Goal: Connect with others: Connect with others

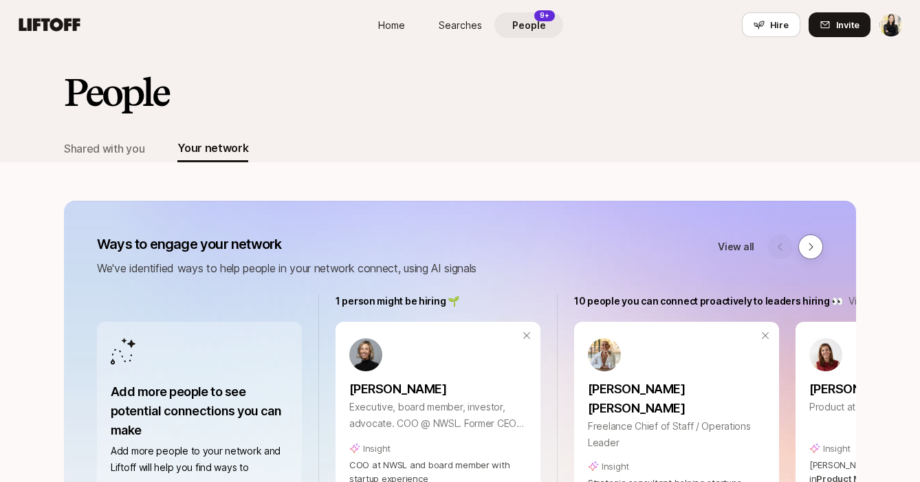
scroll to position [224, 0]
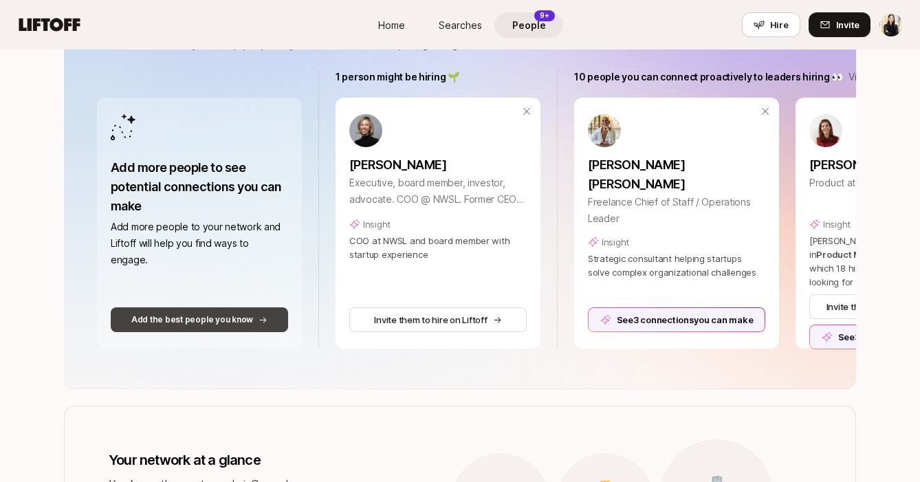
click at [208, 320] on p "Add the best people you know" at bounding box center [192, 319] width 122 height 12
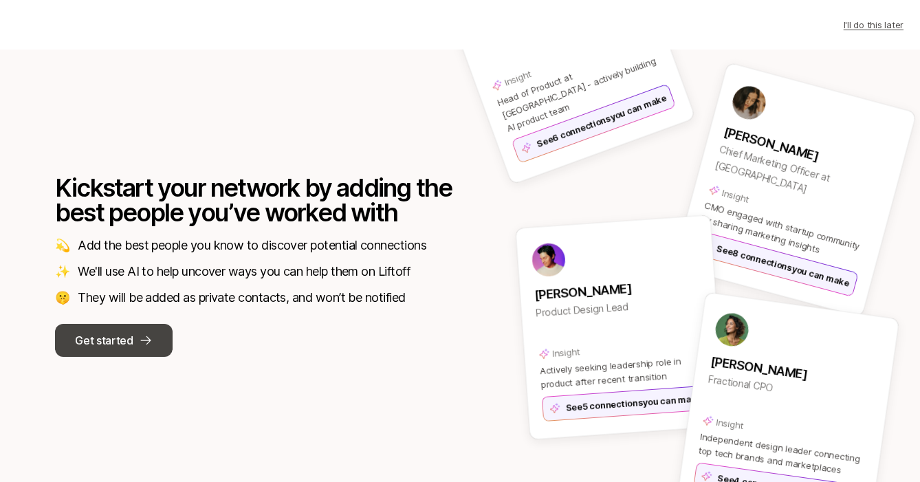
click at [152, 337] on icon at bounding box center [146, 340] width 14 height 14
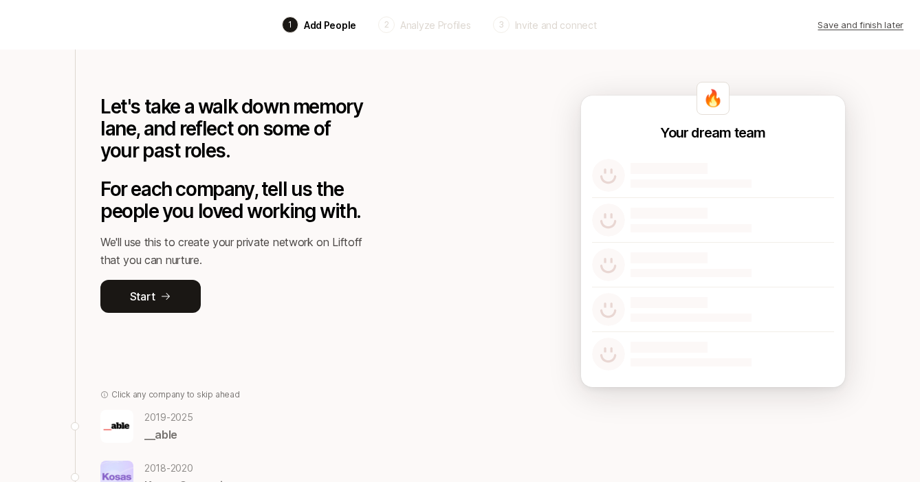
scroll to position [13, 0]
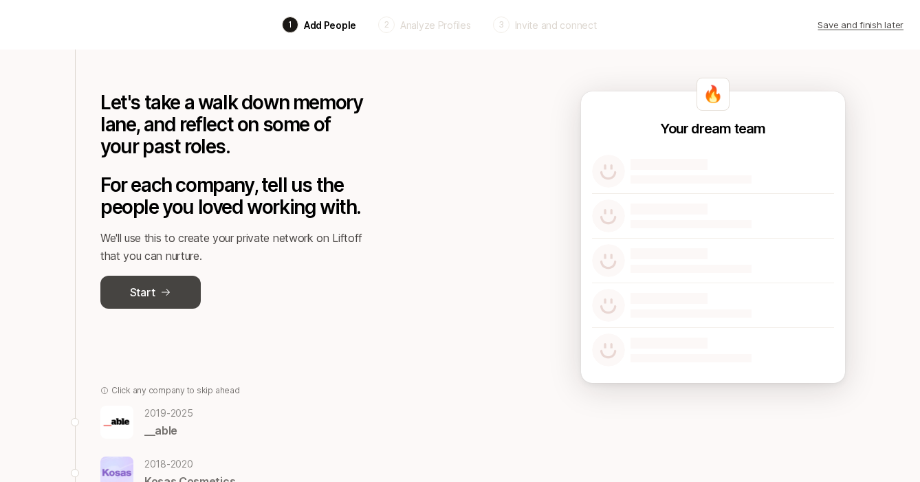
click at [153, 294] on p "Start" at bounding box center [142, 292] width 25 height 18
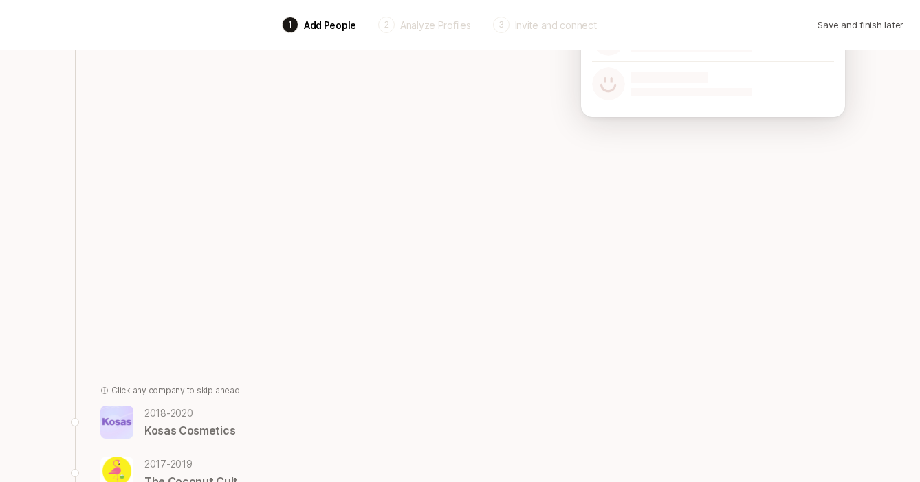
scroll to position [100, 0]
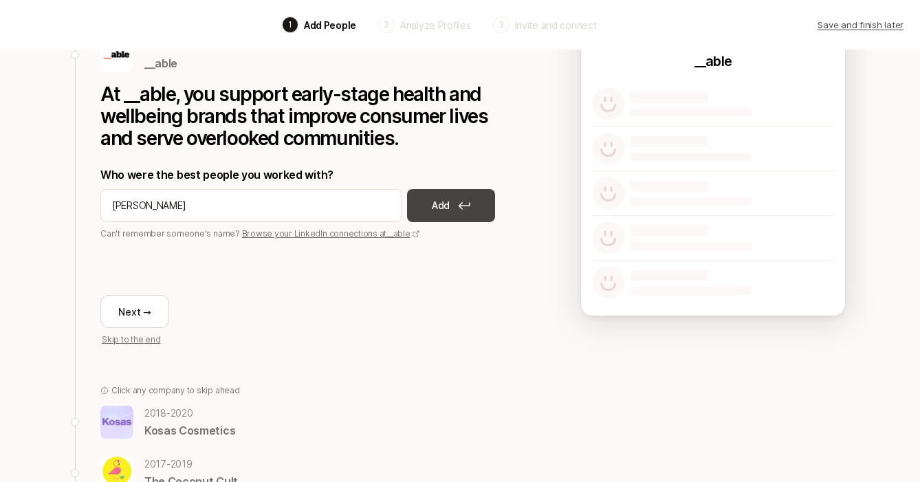
type input "[PERSON_NAME]"
click at [429, 214] on button "Add" at bounding box center [451, 205] width 88 height 33
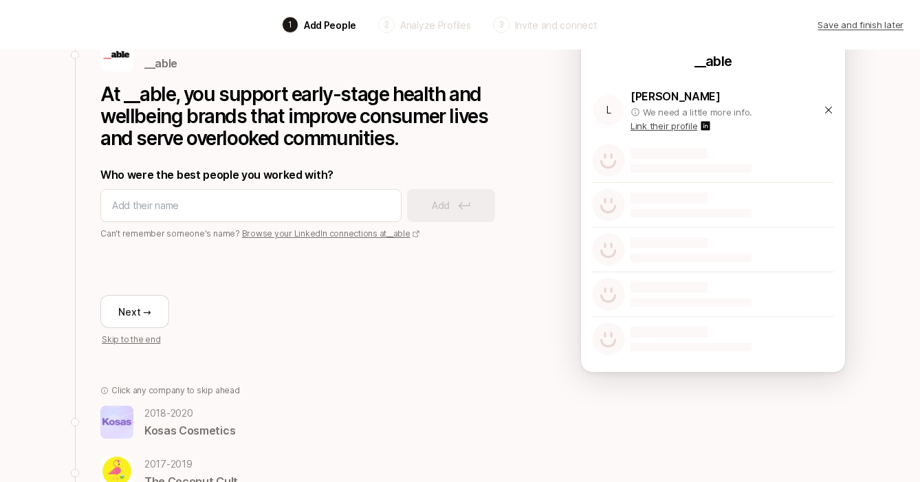
click at [830, 111] on icon at bounding box center [828, 109] width 11 height 11
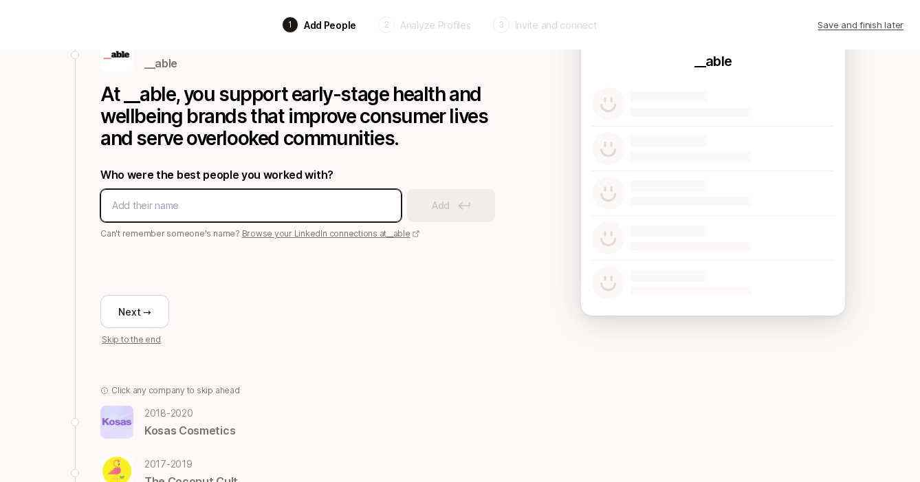
click at [269, 208] on input at bounding box center [251, 205] width 278 height 16
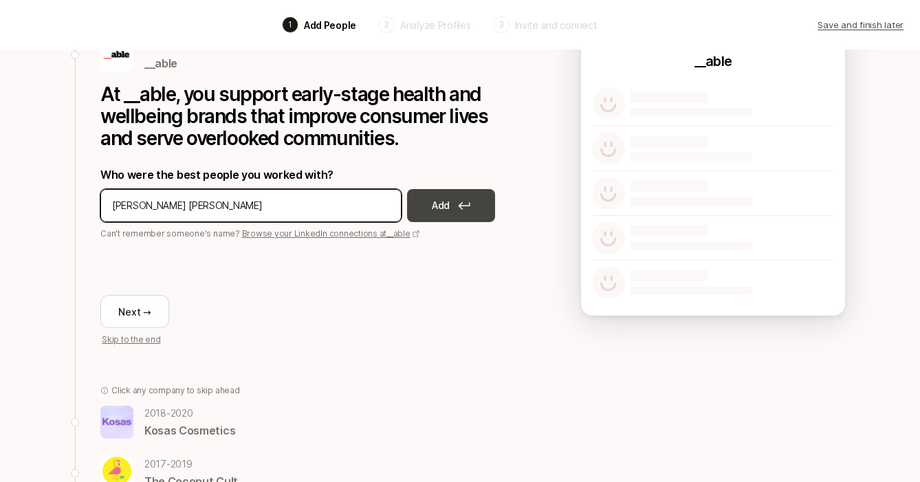
type input "[PERSON_NAME] [PERSON_NAME]"
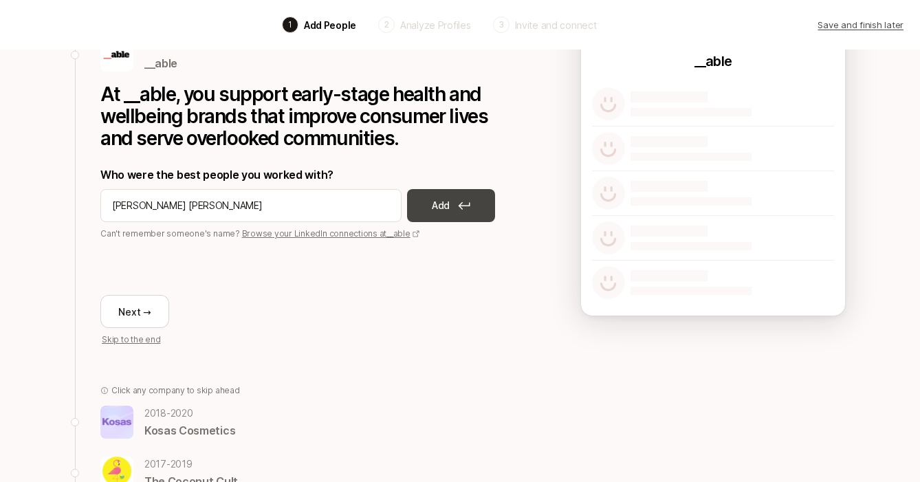
click at [447, 212] on p "Add" at bounding box center [441, 205] width 18 height 16
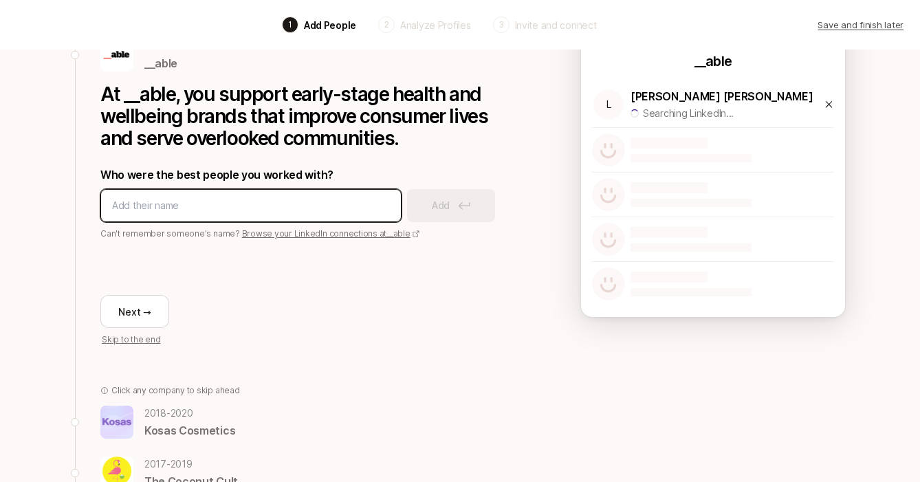
click at [306, 209] on input at bounding box center [251, 205] width 278 height 16
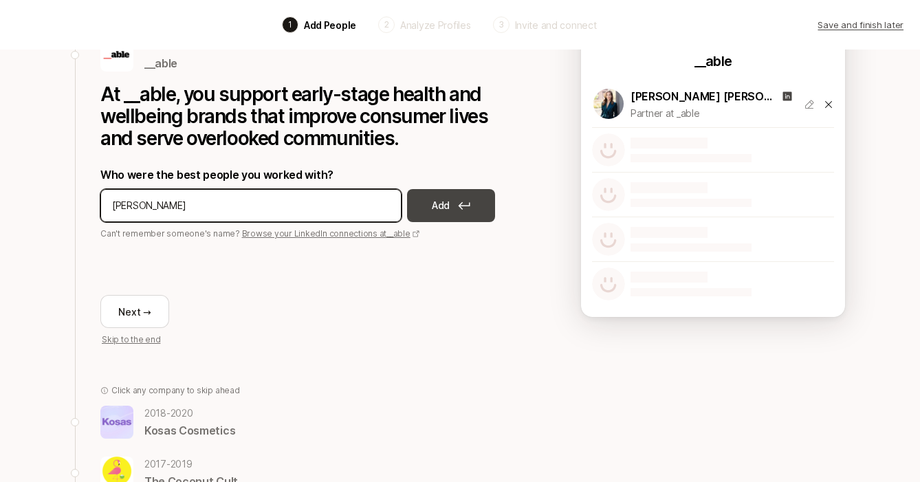
type input "[PERSON_NAME]"
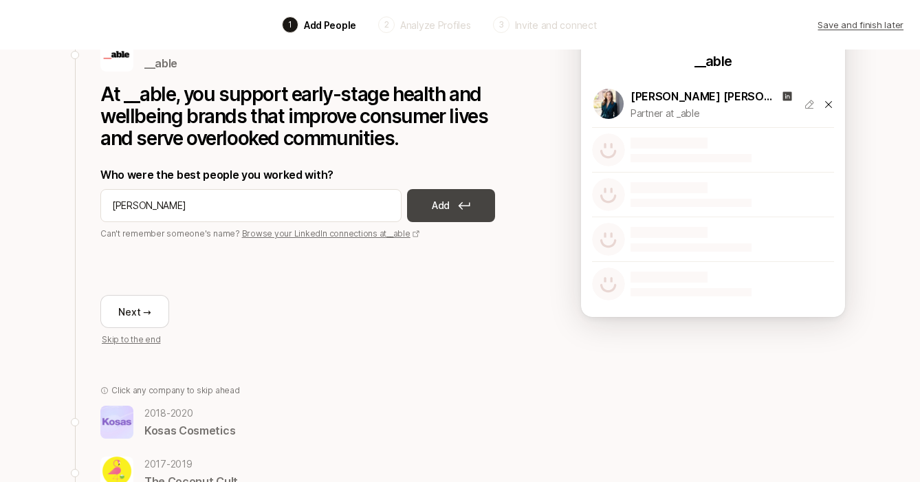
click at [451, 197] on button "Add" at bounding box center [451, 205] width 88 height 33
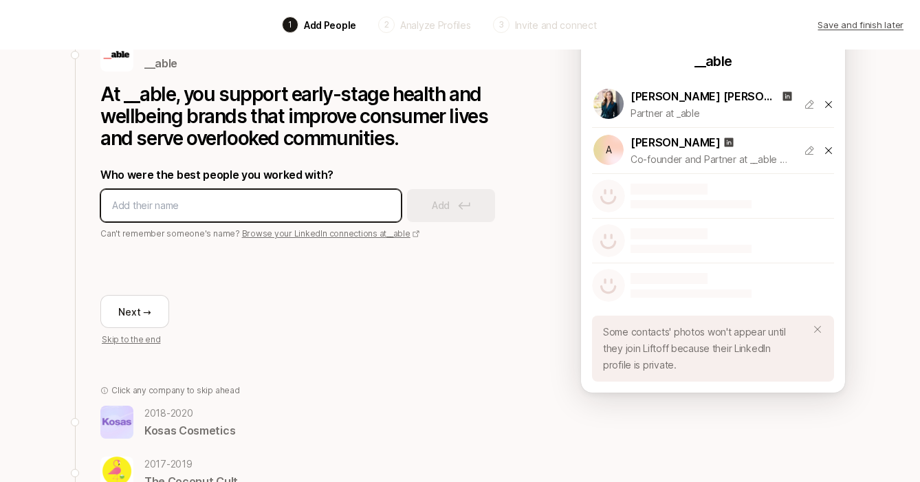
scroll to position [100, 0]
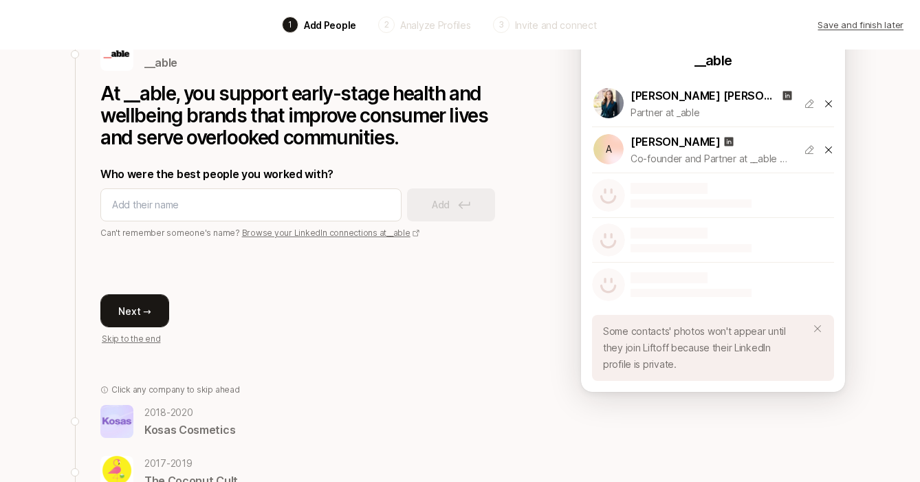
click at [122, 301] on button "Next →" at bounding box center [134, 310] width 69 height 33
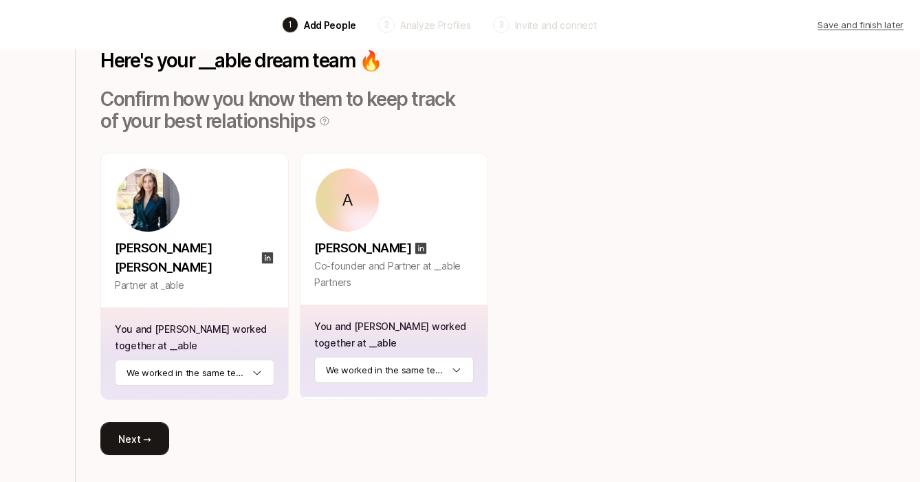
scroll to position [111, 0]
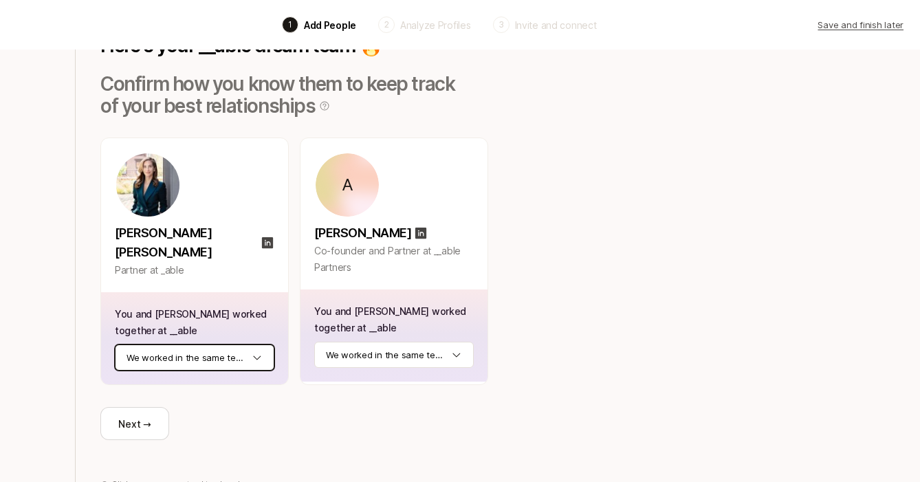
click at [168, 349] on html "Back 1 Add People 2 Analyze Profiles 3 Invite and connect Save and finish later…" at bounding box center [460, 130] width 920 height 482
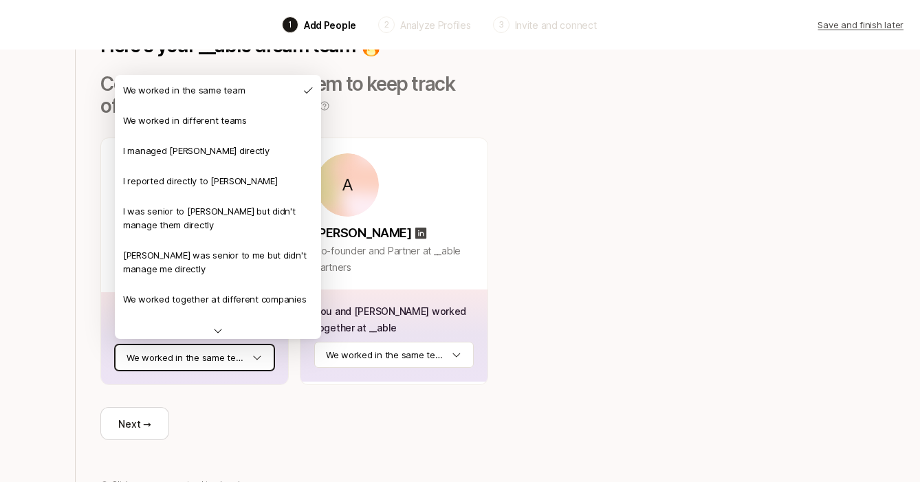
click at [181, 370] on html "Back 1 Add People 2 Analyze Profiles 3 Invite and connect Save and finish later…" at bounding box center [460, 130] width 920 height 482
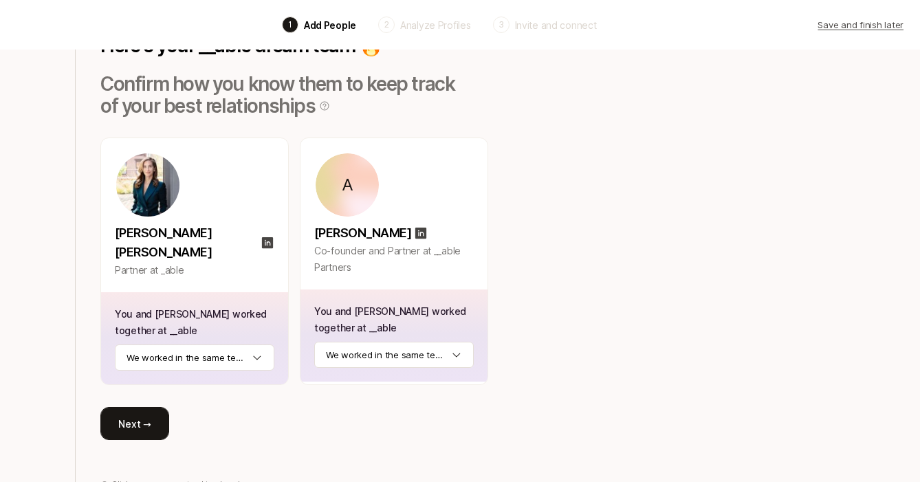
click at [146, 423] on button "Next →" at bounding box center [134, 423] width 69 height 33
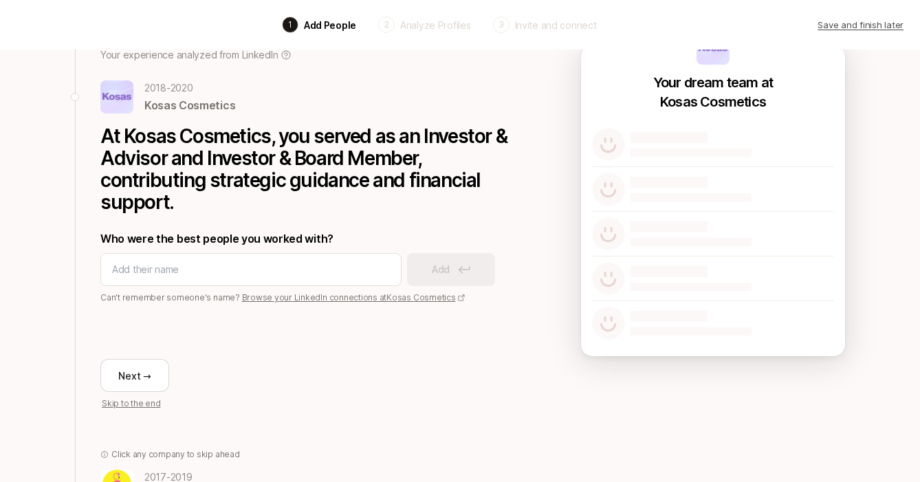
scroll to position [56, 0]
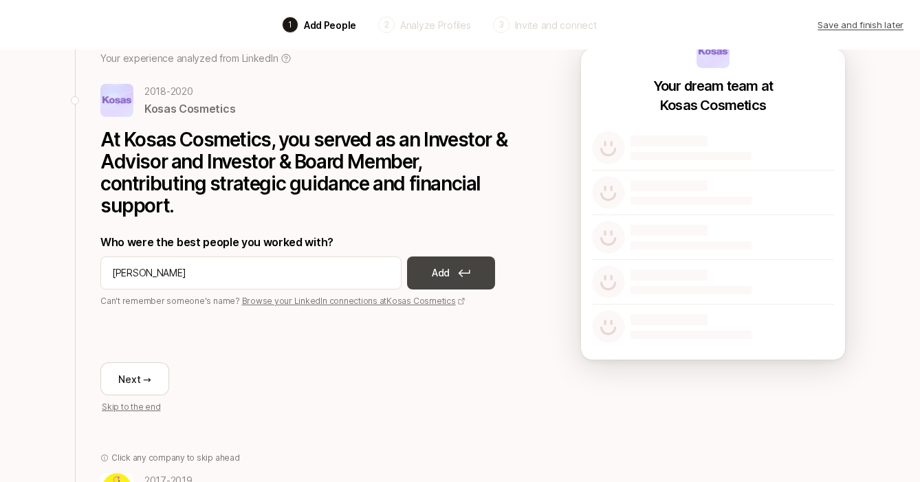
type input "[PERSON_NAME]"
click at [435, 270] on p "Add" at bounding box center [441, 273] width 18 height 16
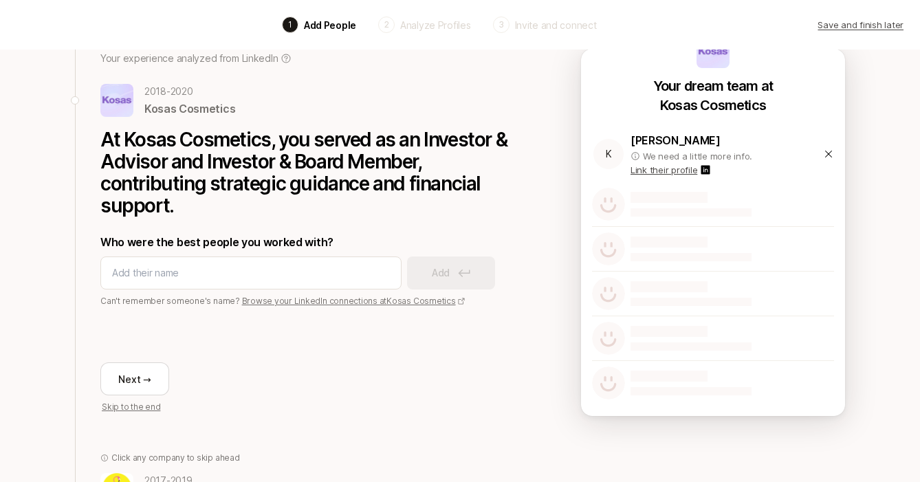
click at [828, 155] on icon at bounding box center [828, 153] width 11 height 11
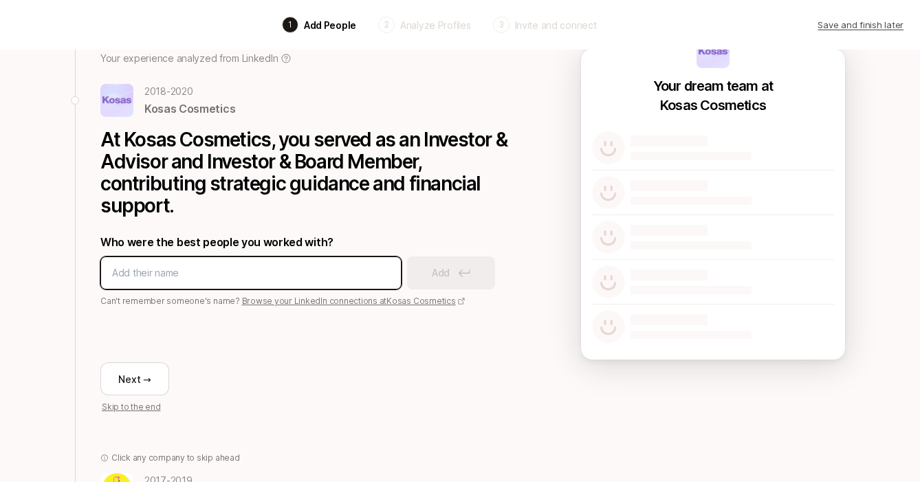
click at [216, 278] on input at bounding box center [251, 273] width 278 height 16
type input "[PERSON_NAME]"
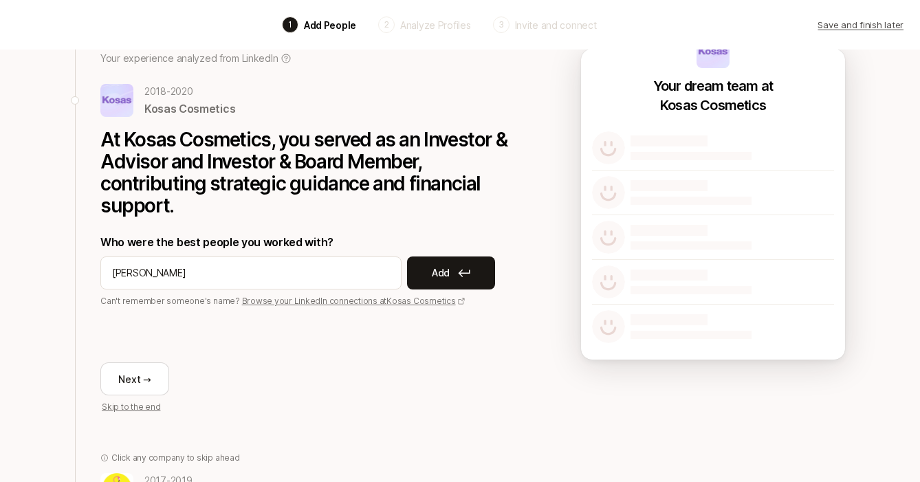
click at [412, 278] on button "Add" at bounding box center [451, 272] width 88 height 33
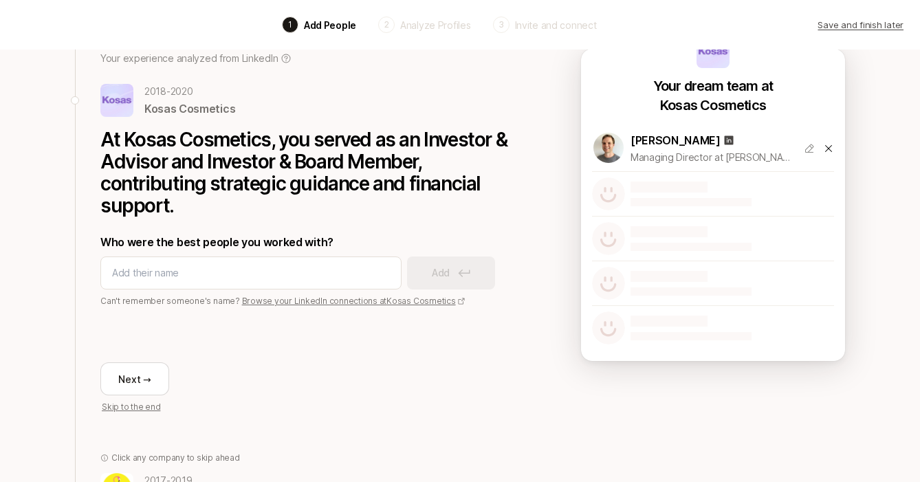
click at [830, 146] on icon at bounding box center [828, 148] width 7 height 7
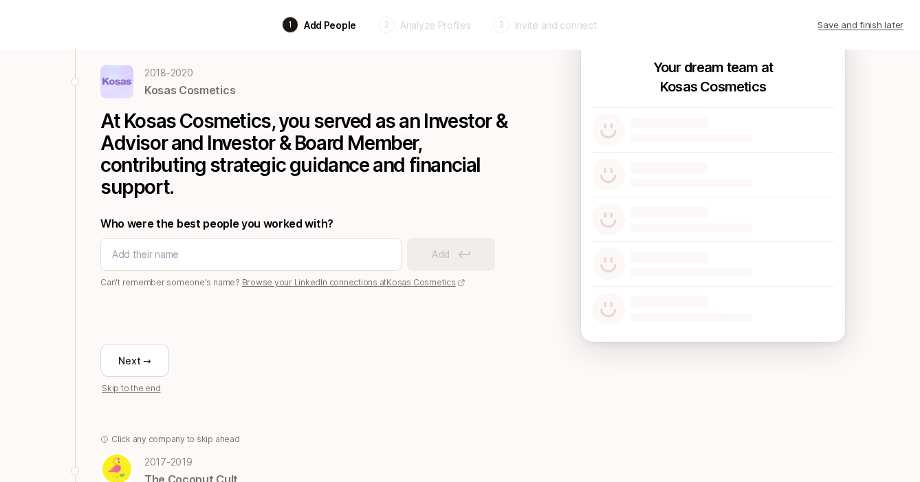
scroll to position [77, 0]
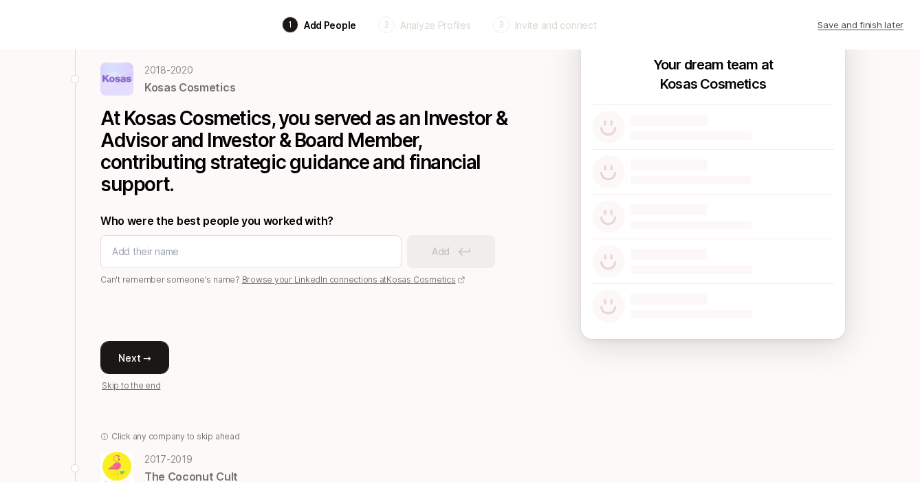
click at [148, 356] on button "Next →" at bounding box center [134, 357] width 69 height 33
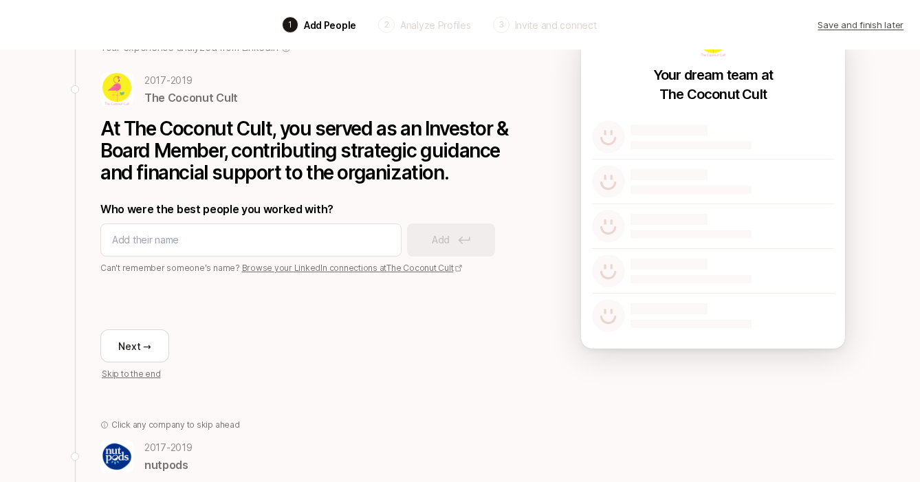
scroll to position [66, 0]
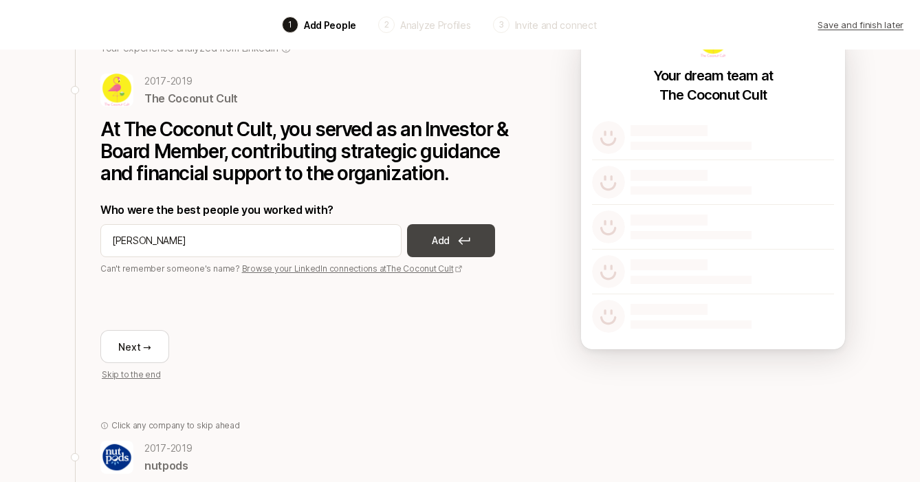
type input "[PERSON_NAME]"
click at [448, 243] on p "Add" at bounding box center [441, 240] width 18 height 16
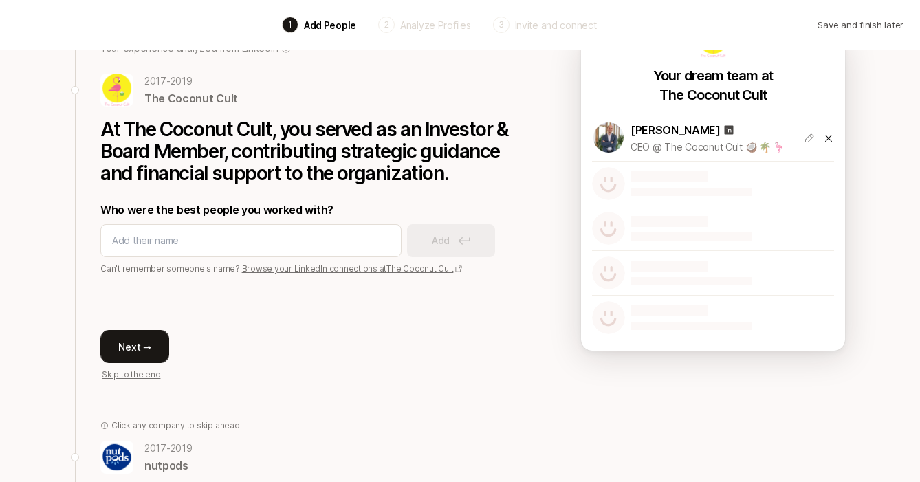
click at [157, 347] on button "Next →" at bounding box center [134, 346] width 69 height 33
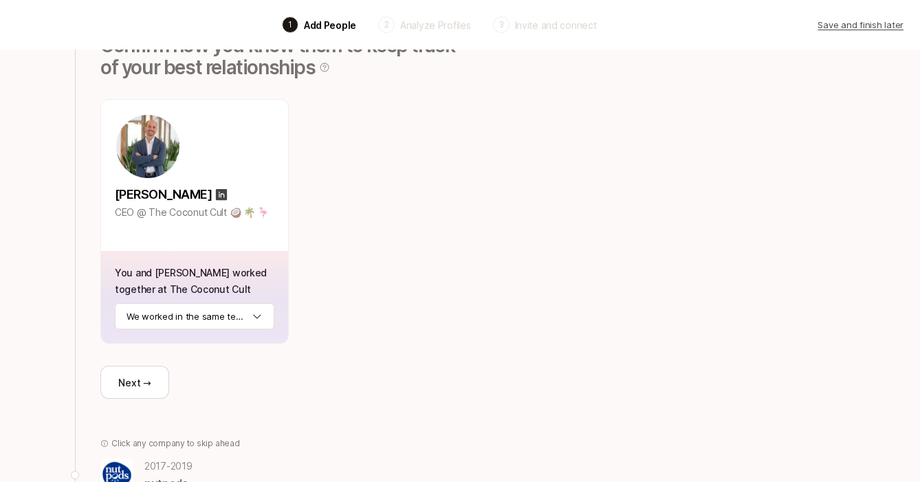
scroll to position [156, 0]
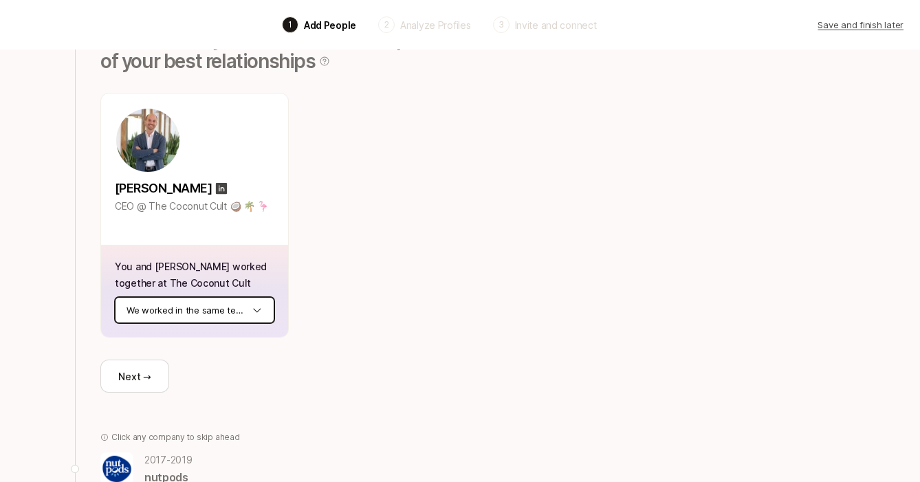
click at [234, 304] on html "Back 1 Add People 2 Analyze Profiles 3 Invite and connect Save and finish later…" at bounding box center [460, 85] width 920 height 482
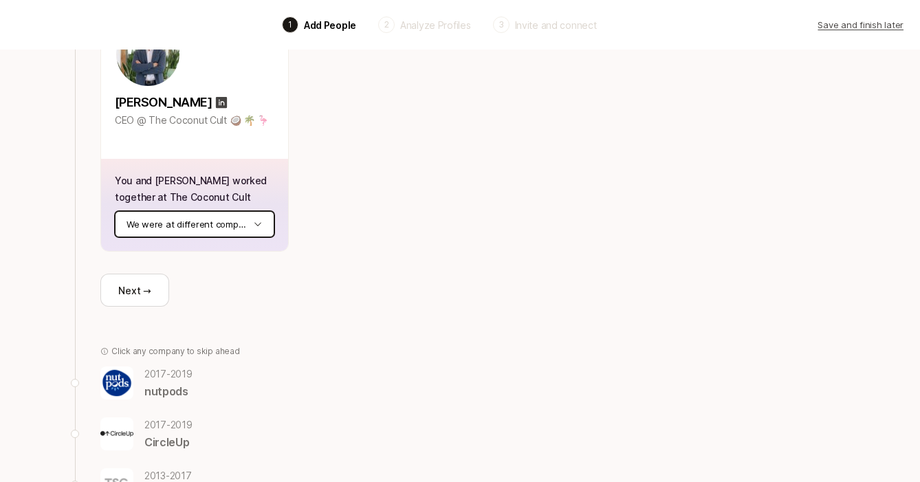
scroll to position [247, 0]
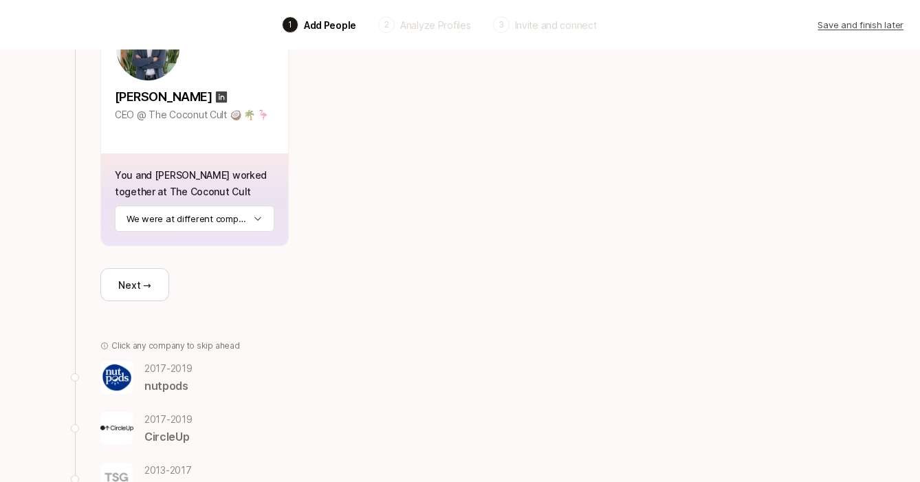
click at [124, 278] on button "Next →" at bounding box center [134, 284] width 69 height 33
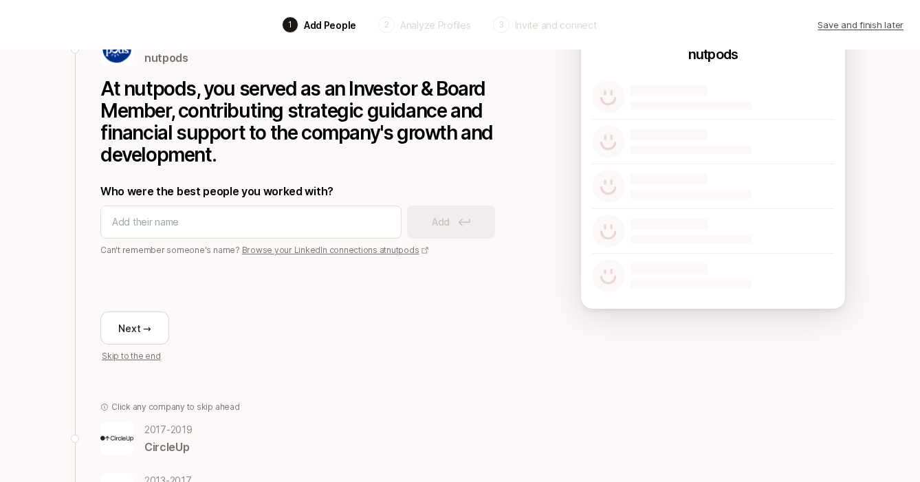
scroll to position [76, 0]
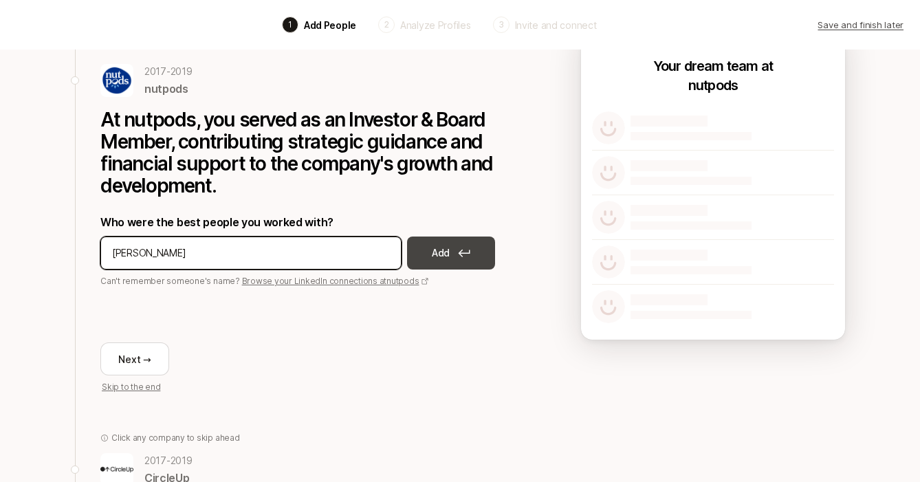
type input "[PERSON_NAME]"
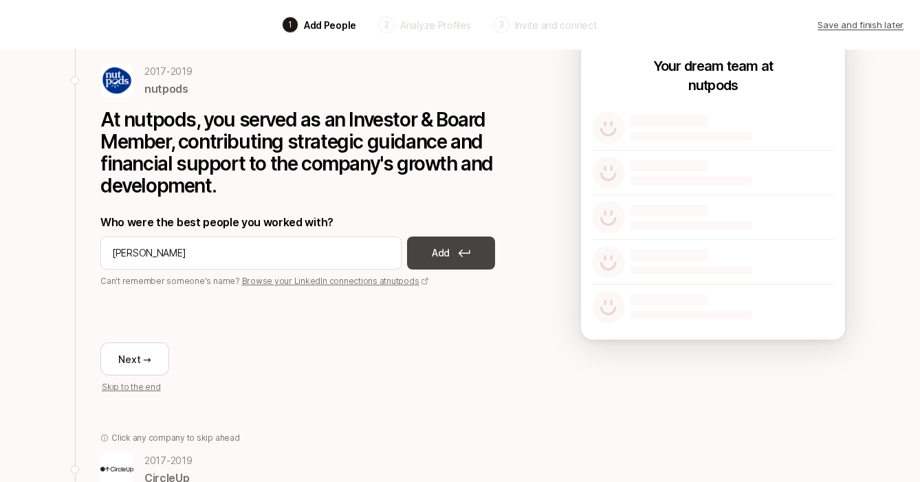
click at [430, 254] on button "Add" at bounding box center [451, 252] width 88 height 33
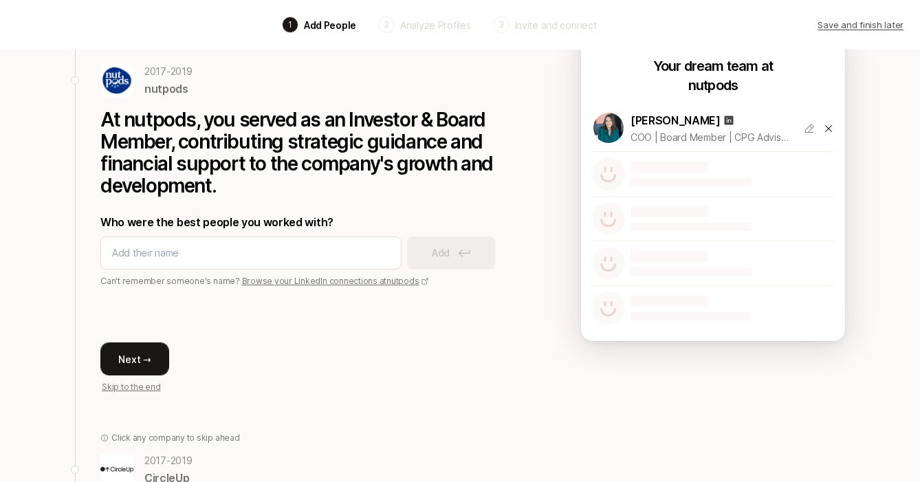
click at [144, 358] on button "Next →" at bounding box center [134, 358] width 69 height 33
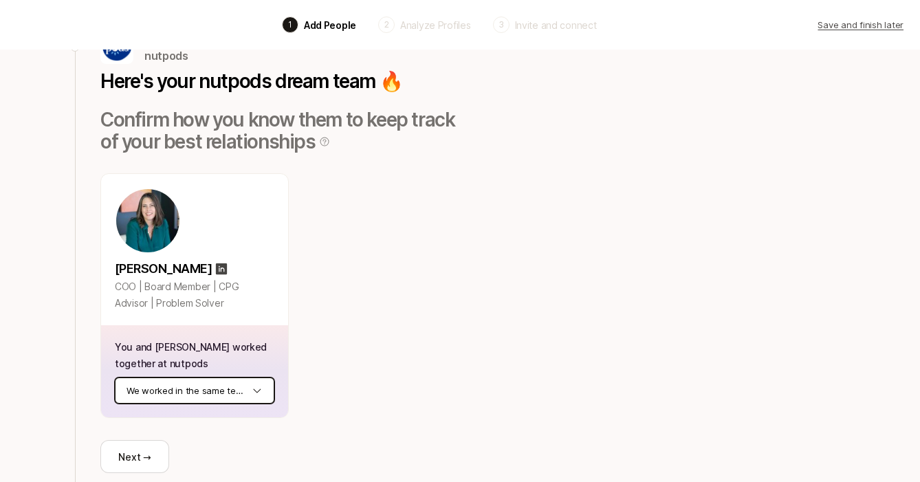
click at [159, 389] on html "Back 1 Add People 2 Analyze Profiles 3 Invite and connect Save and finish later…" at bounding box center [460, 165] width 920 height 482
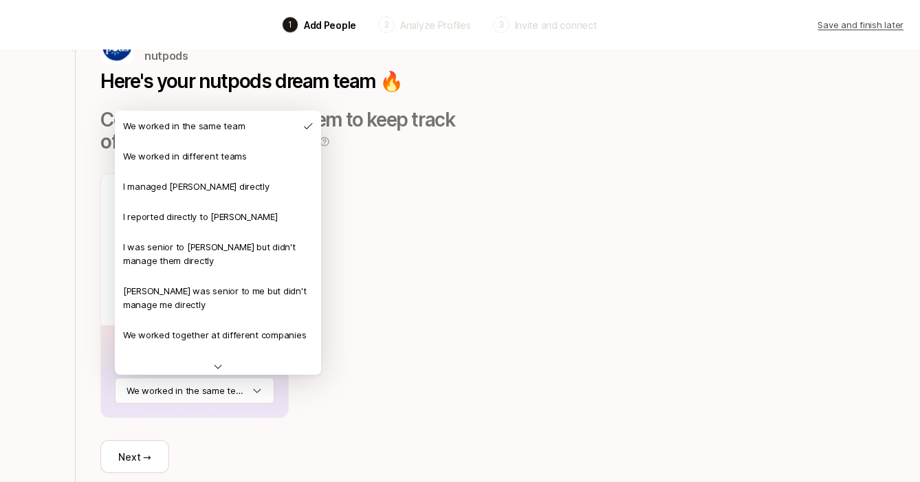
click at [162, 321] on div "[PERSON_NAME] COO | Board Member | CPG Advisor | Problem Solver" at bounding box center [194, 249] width 187 height 151
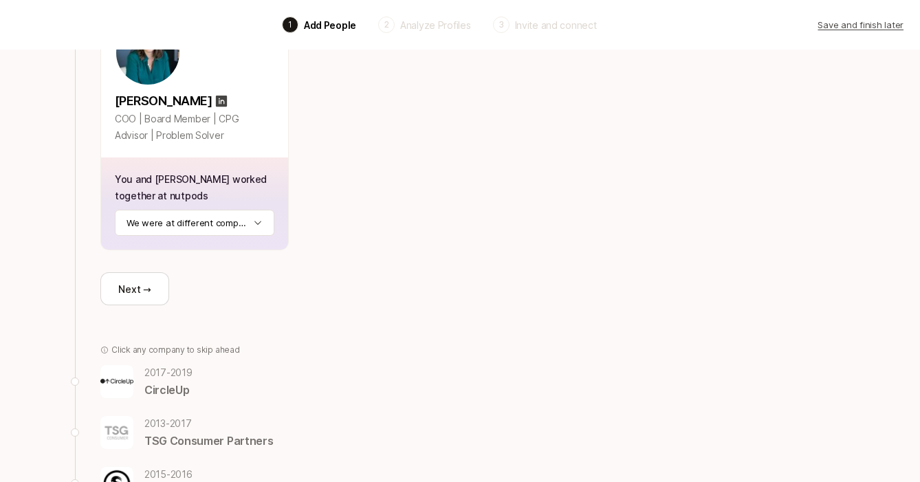
scroll to position [260, 0]
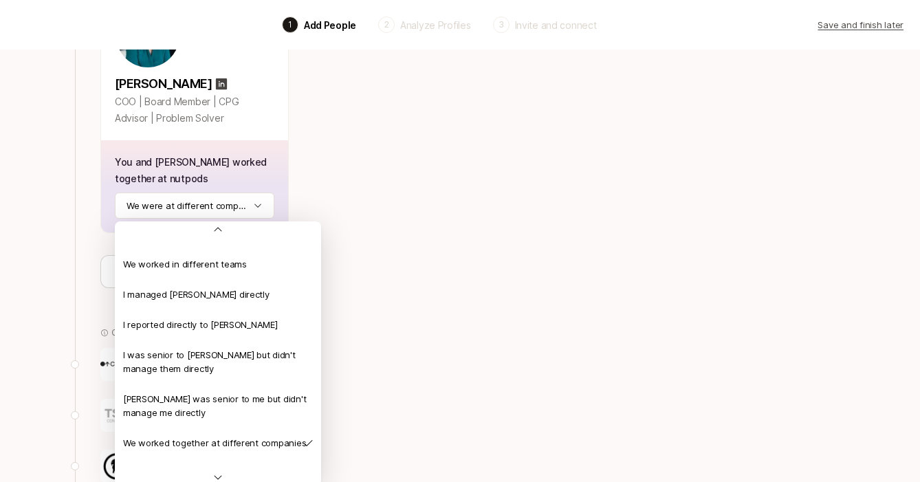
scroll to position [23, 0]
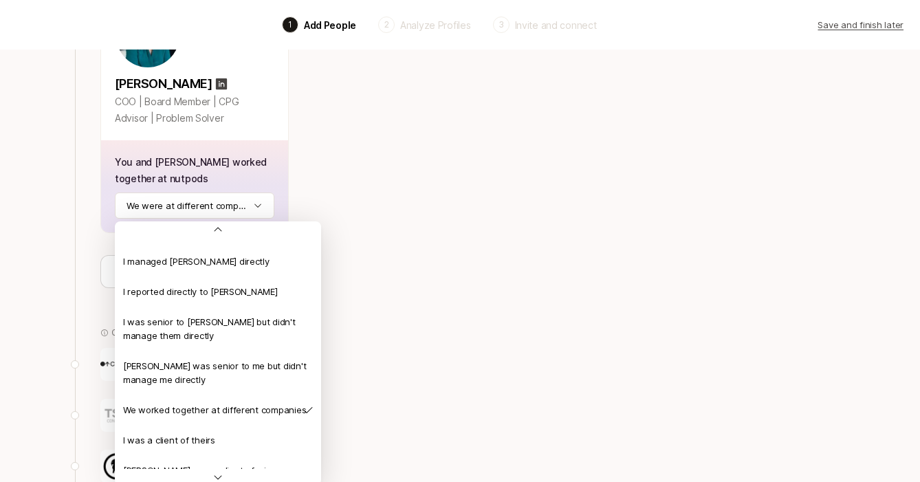
scroll to position [52, 0]
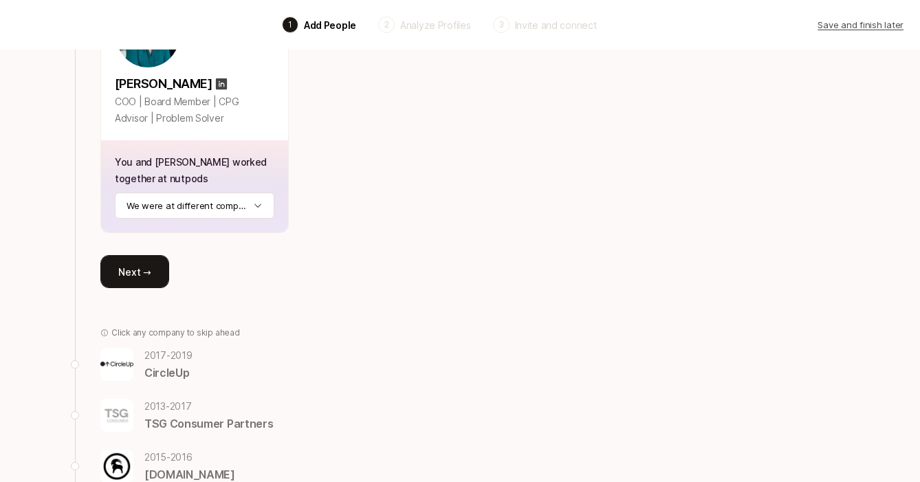
click at [153, 280] on button "Next →" at bounding box center [134, 271] width 69 height 33
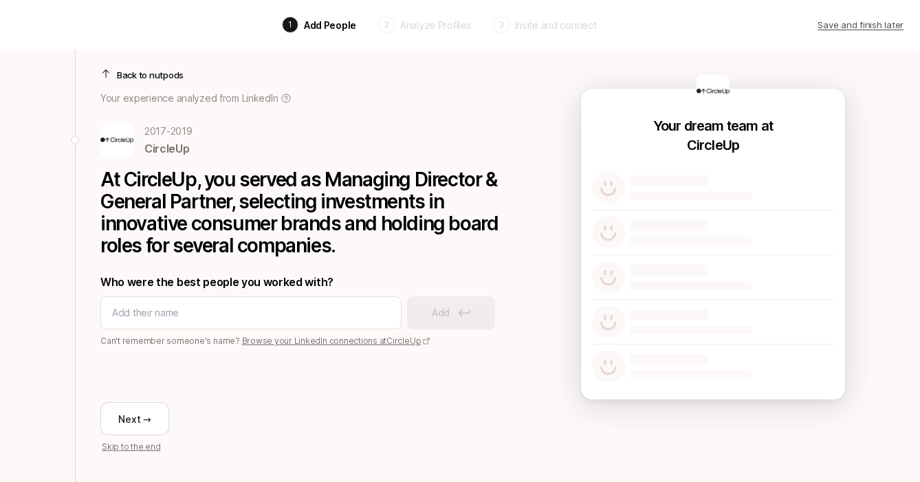
scroll to position [21, 0]
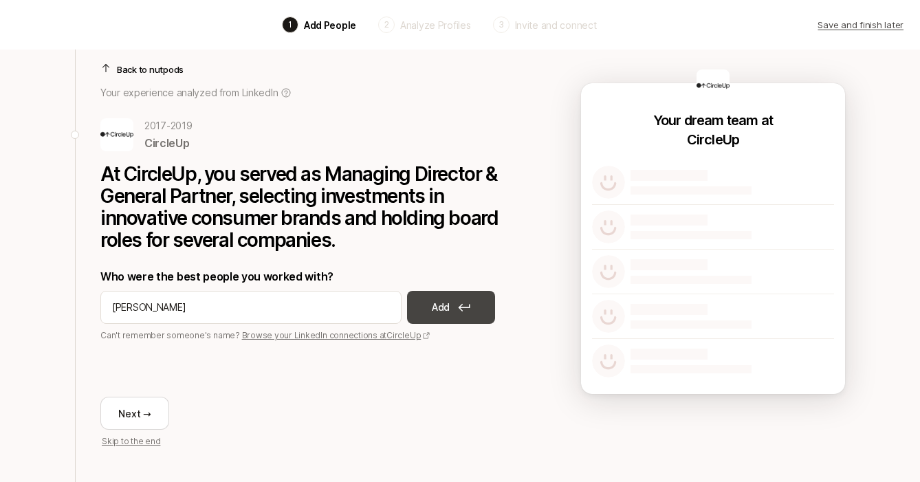
type input "[PERSON_NAME]"
click at [430, 319] on button "Add" at bounding box center [451, 307] width 88 height 33
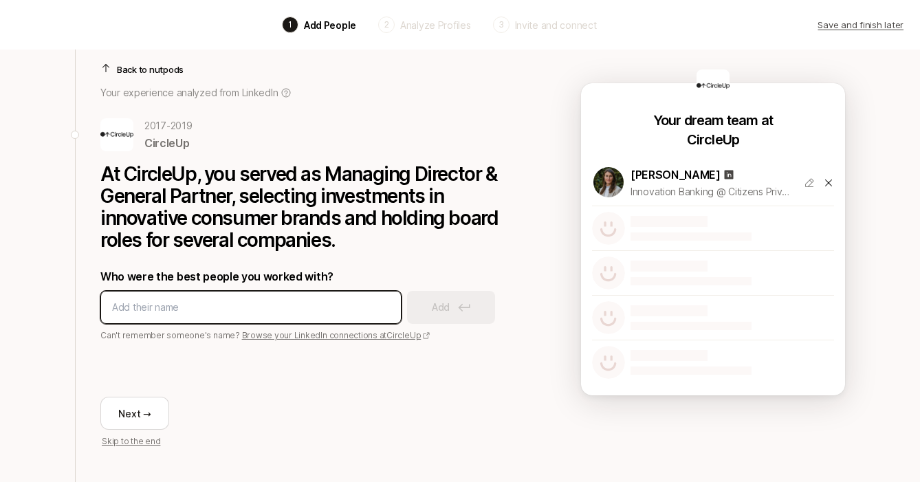
click at [238, 308] on input at bounding box center [251, 307] width 278 height 16
type input "[PERSON_NAME]"
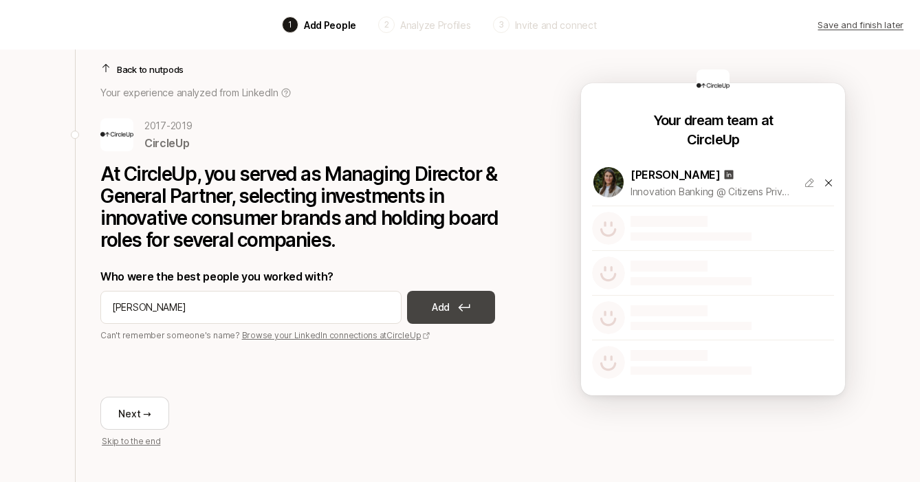
click at [459, 322] on button "Add" at bounding box center [451, 307] width 88 height 33
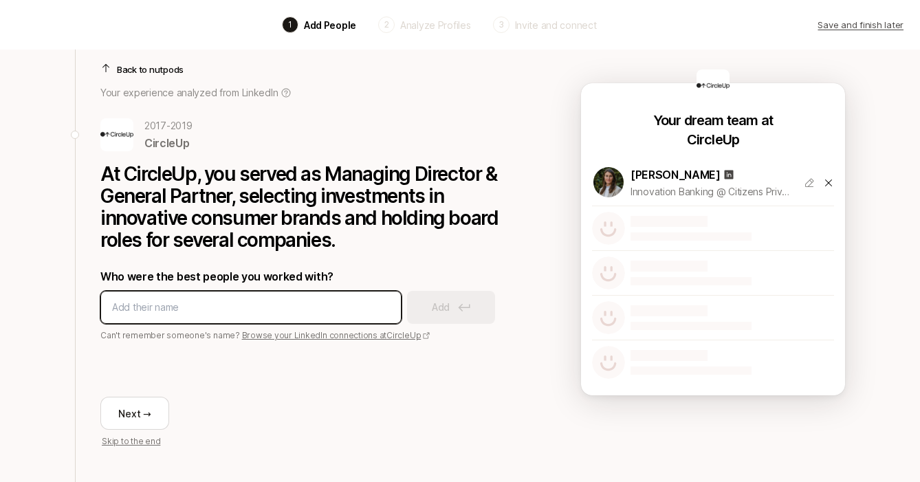
click at [329, 301] on input at bounding box center [251, 307] width 278 height 16
type input "S"
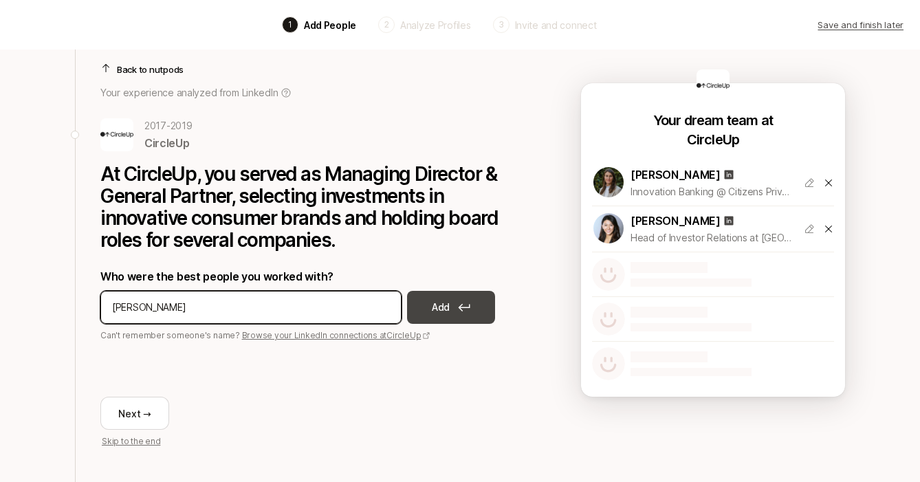
type input "[PERSON_NAME]"
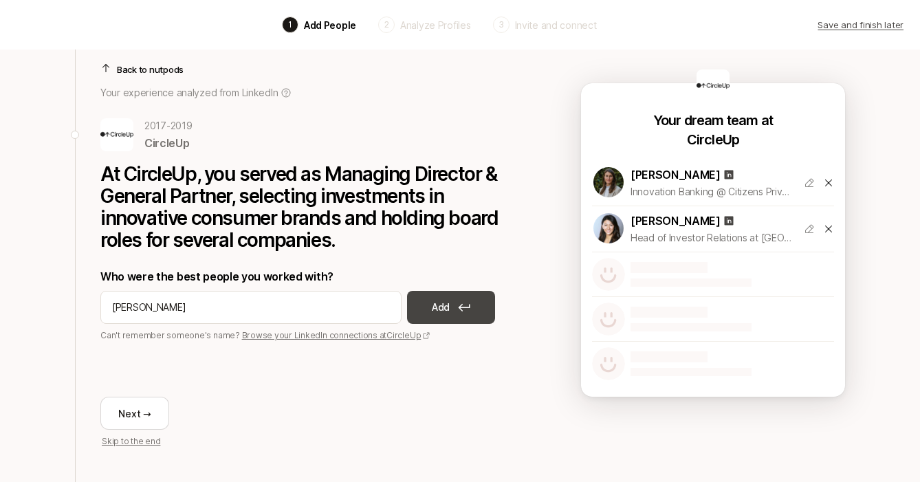
click at [459, 304] on icon at bounding box center [464, 307] width 12 height 8
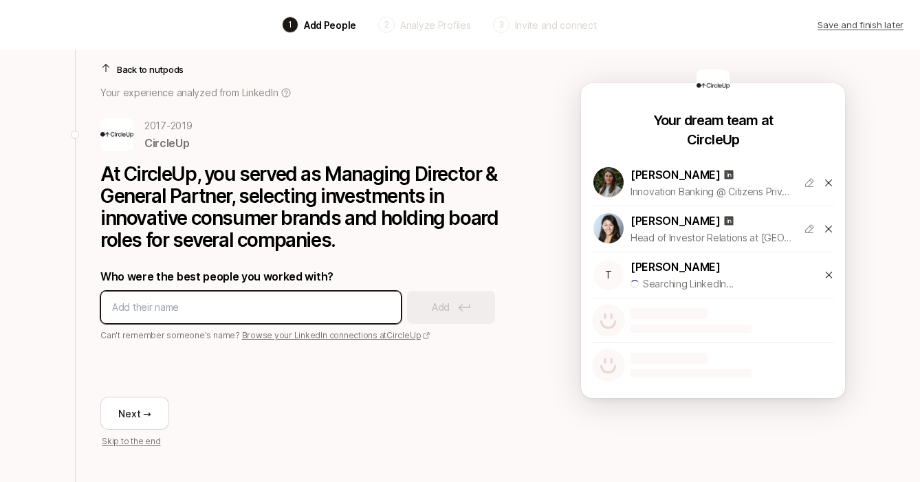
click at [301, 304] on input at bounding box center [251, 307] width 278 height 16
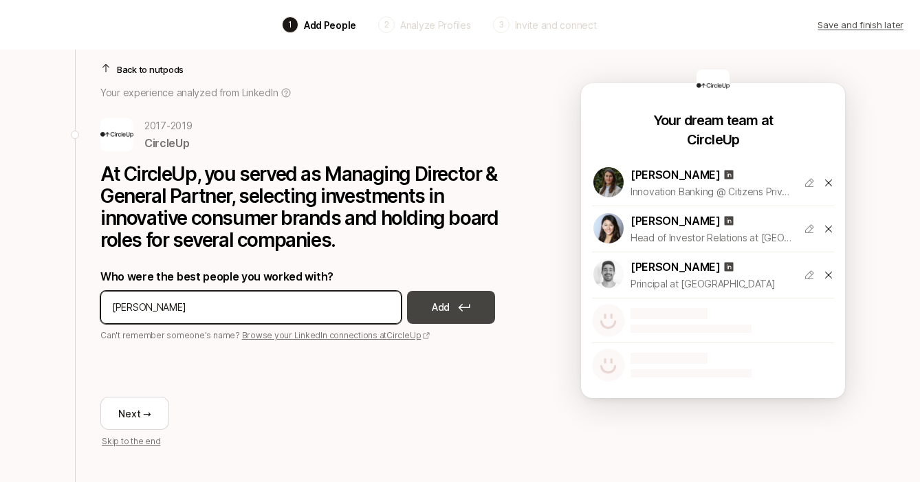
type input "[PERSON_NAME]"
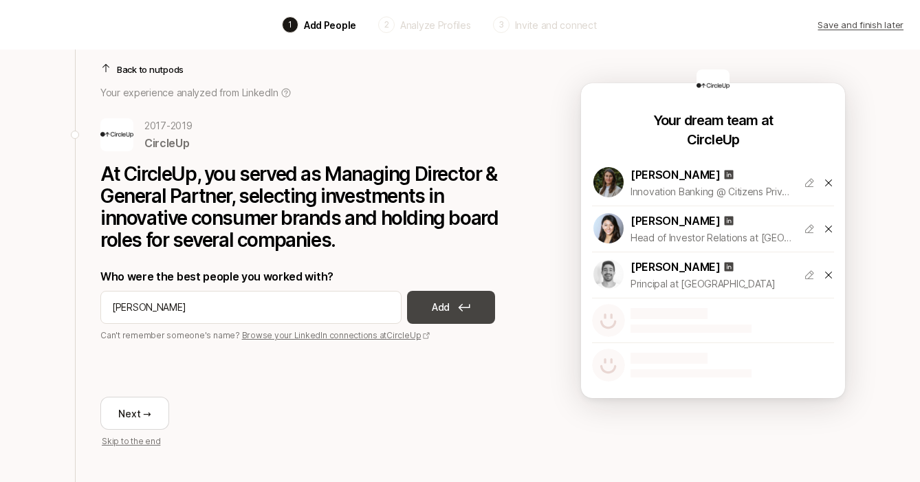
click at [450, 321] on button "Add" at bounding box center [451, 307] width 88 height 33
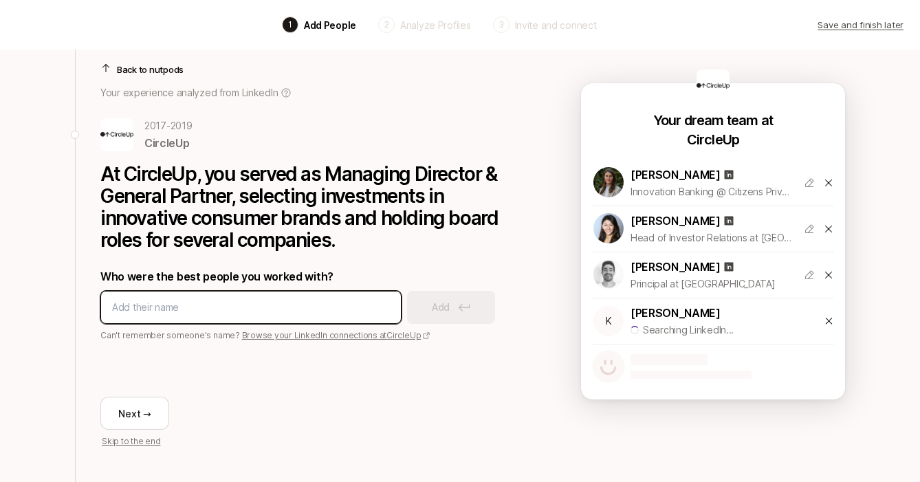
click at [298, 301] on input at bounding box center [251, 307] width 278 height 16
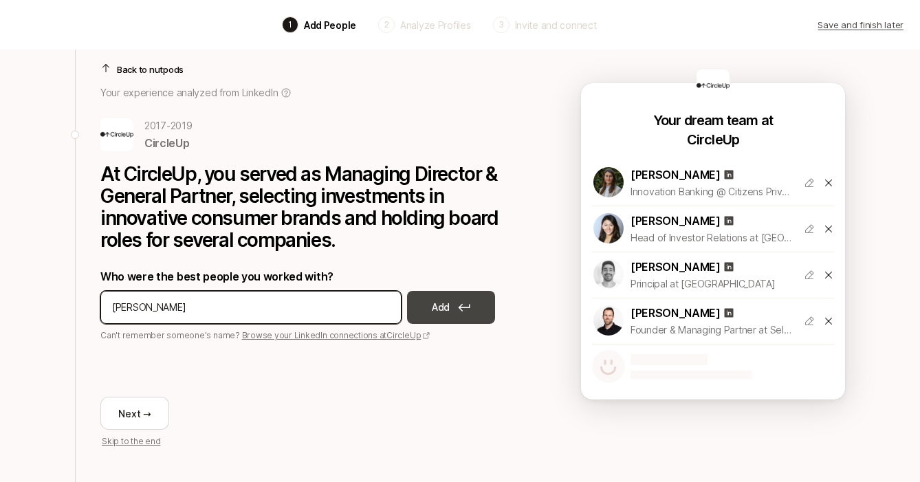
type input "[PERSON_NAME]"
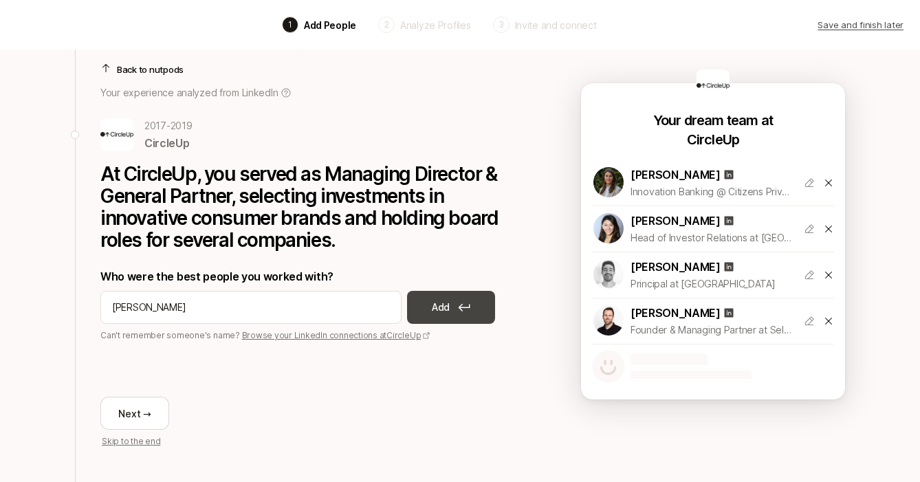
click at [460, 299] on button "Add" at bounding box center [451, 307] width 88 height 33
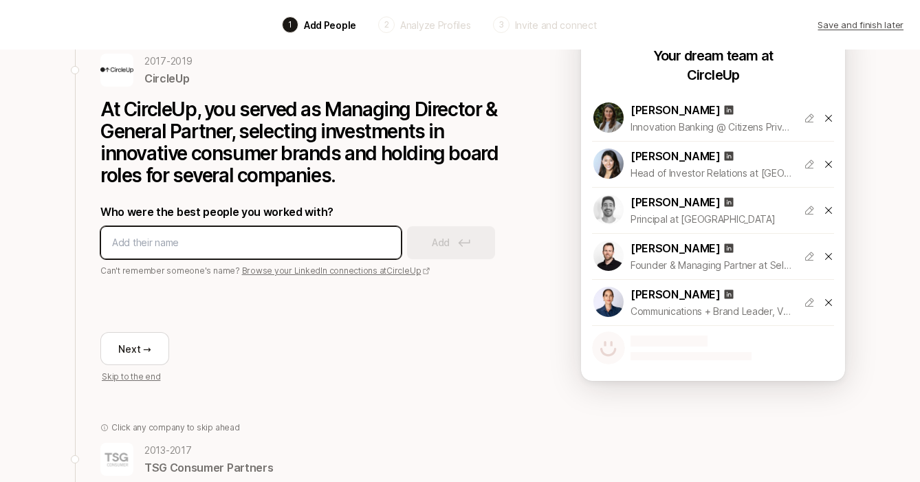
scroll to position [83, 0]
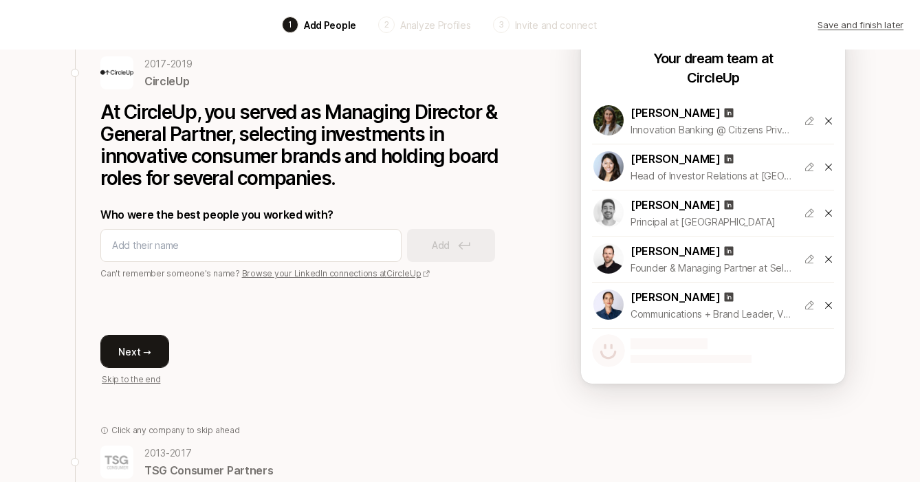
click at [155, 357] on button "Next →" at bounding box center [134, 351] width 69 height 33
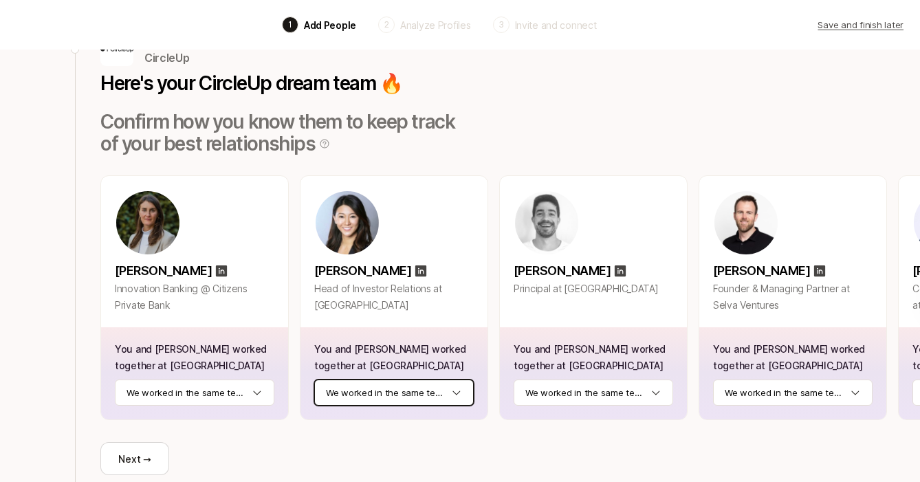
scroll to position [98, 0]
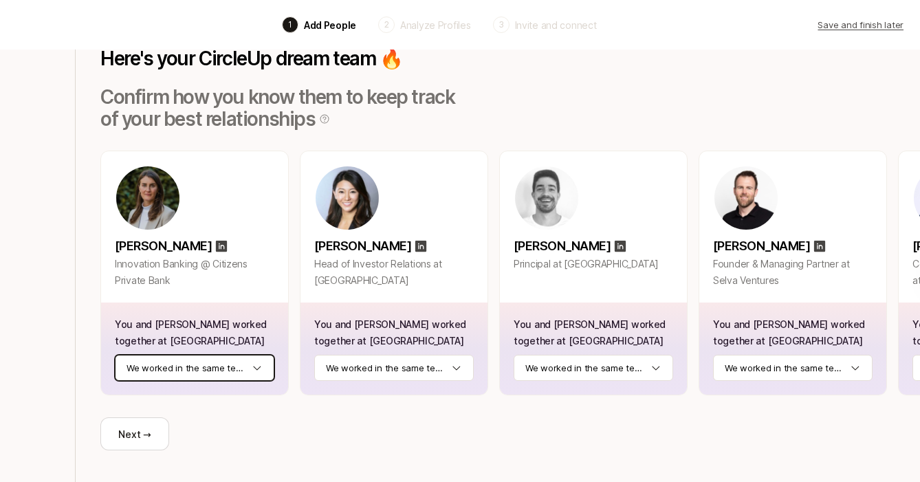
click at [233, 368] on html "Back 1 Add People 2 Analyze Profiles 3 Invite and connect Save and finish later…" at bounding box center [460, 143] width 920 height 482
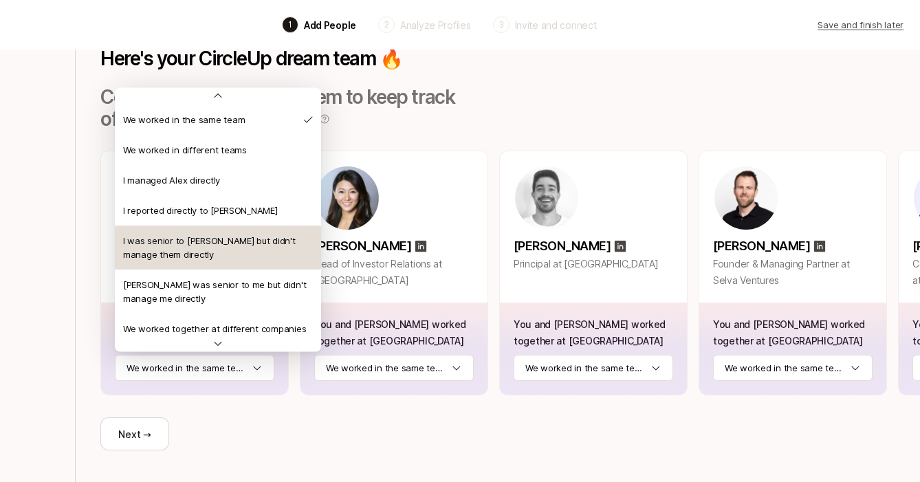
scroll to position [1, 0]
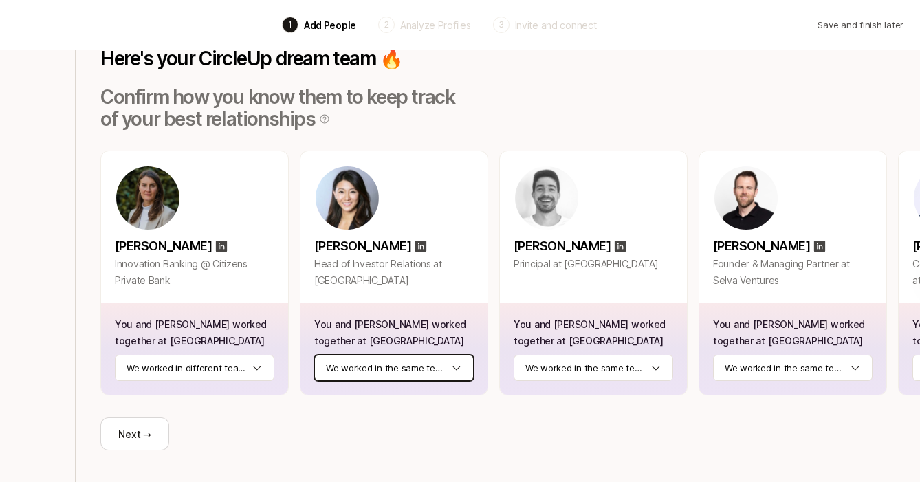
click at [370, 368] on html "Back 1 Add People 2 Analyze Profiles 3 Invite and connect Save and finish later…" at bounding box center [460, 143] width 920 height 482
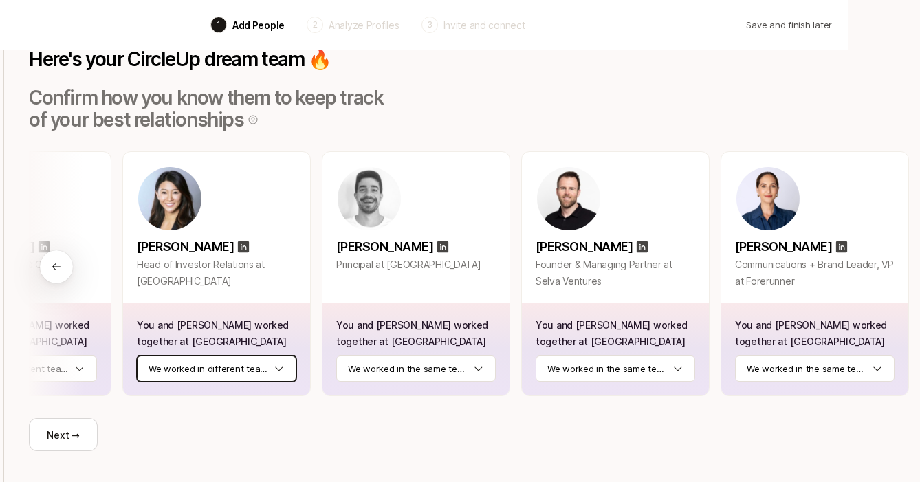
scroll to position [98, 71]
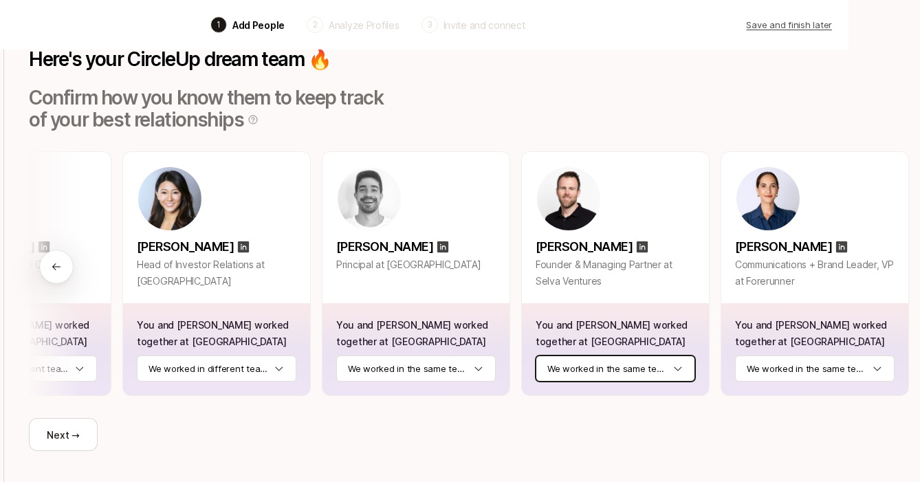
click at [603, 368] on html "Back 1 Add People 2 Analyze Profiles 3 Invite and connect Save and finish later…" at bounding box center [389, 143] width 920 height 482
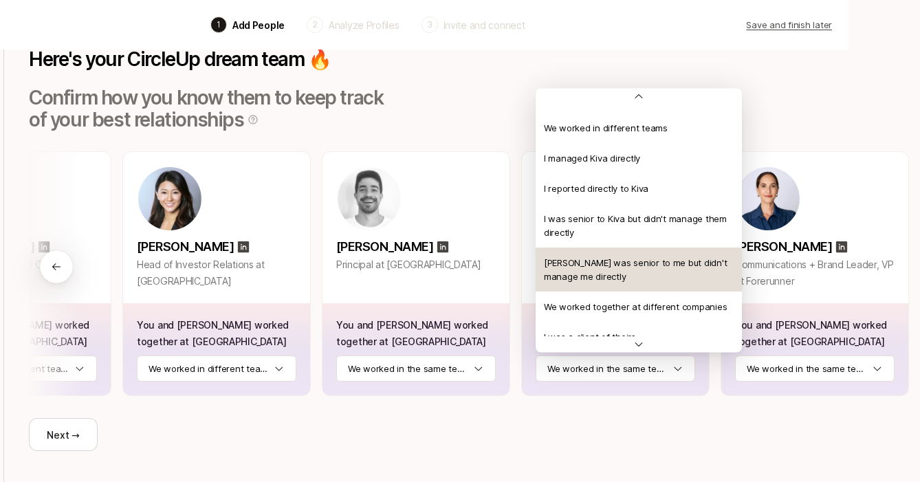
scroll to position [24, 0]
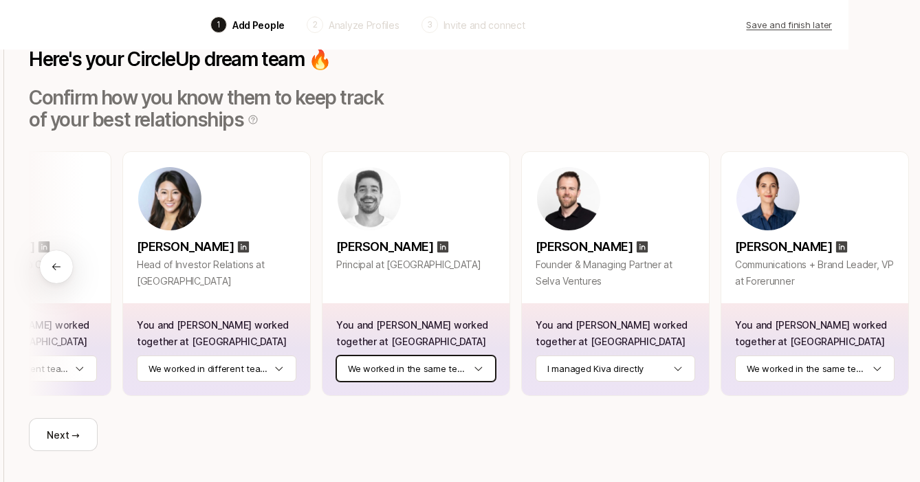
click at [464, 363] on html "Back 1 Add People 2 Analyze Profiles 3 Invite and connect Save and finish later…" at bounding box center [389, 143] width 920 height 482
click at [766, 364] on html "Back 1 Add People 2 Analyze Profiles 3 Invite and connect Save and finish later…" at bounding box center [389, 143] width 920 height 482
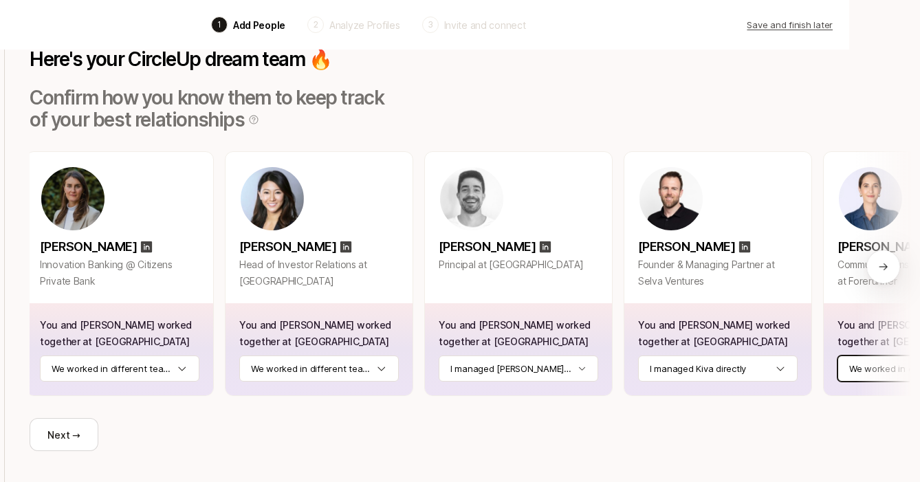
scroll to position [0, 0]
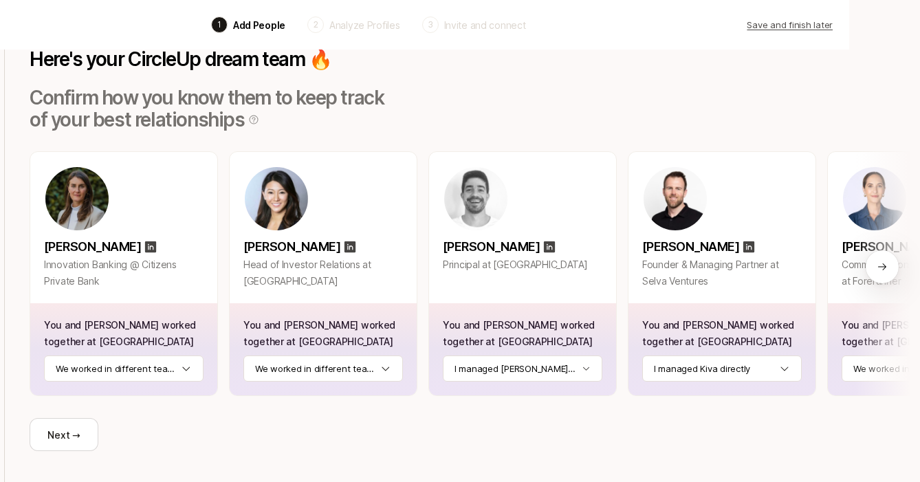
click at [87, 433] on button "Next →" at bounding box center [64, 434] width 69 height 33
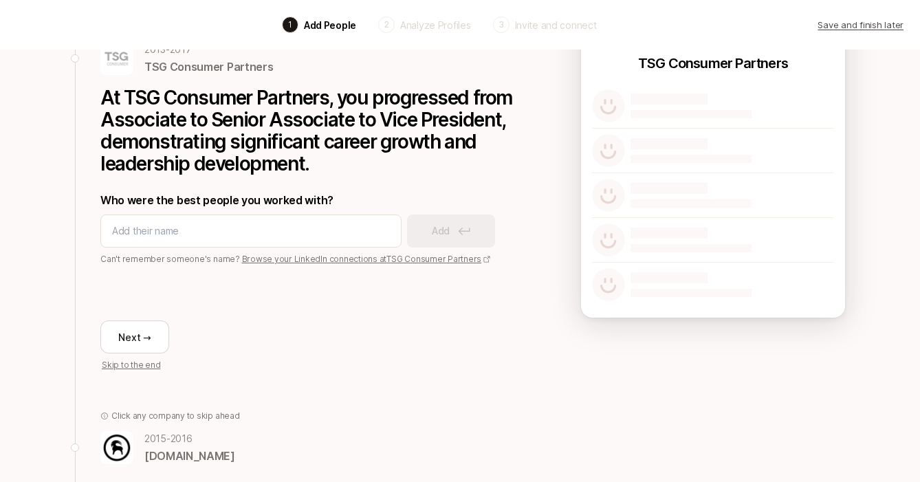
scroll to position [100, 0]
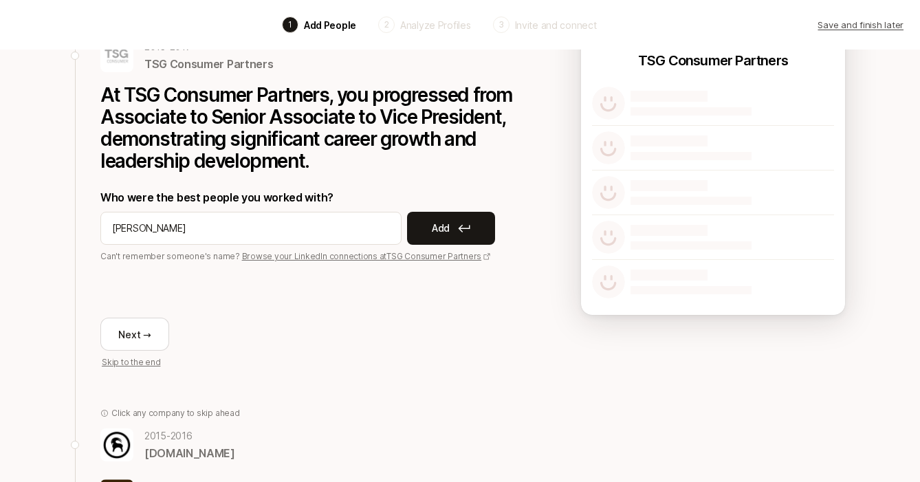
type input "[PERSON_NAME]"
click at [478, 220] on button "Add" at bounding box center [451, 228] width 88 height 33
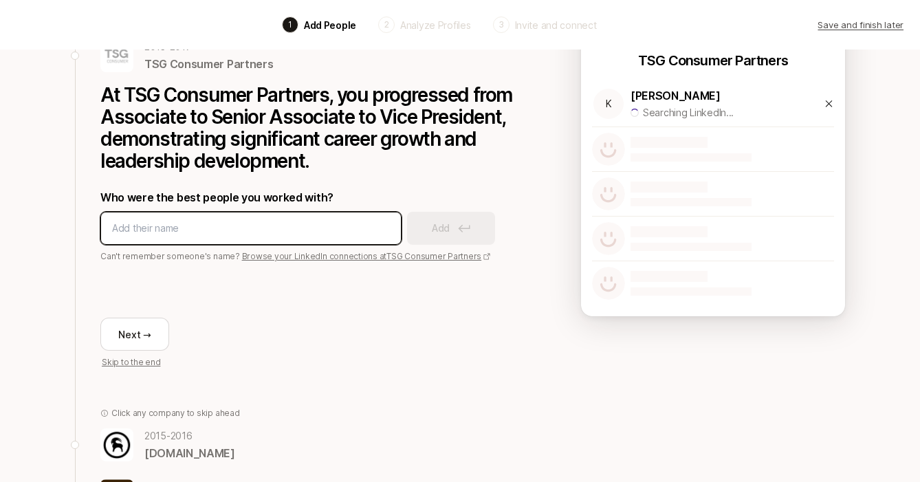
click at [304, 230] on input at bounding box center [251, 228] width 278 height 16
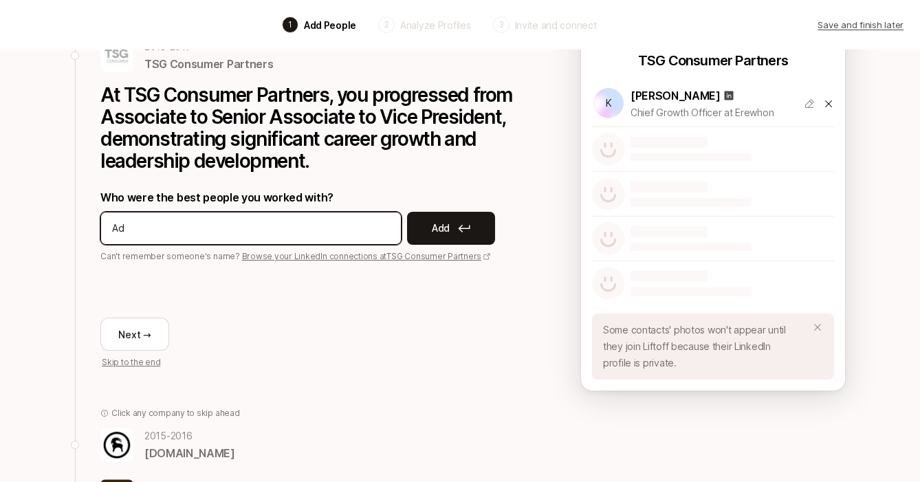
type input "A"
type input "[PERSON_NAME] [PERSON_NAME]"
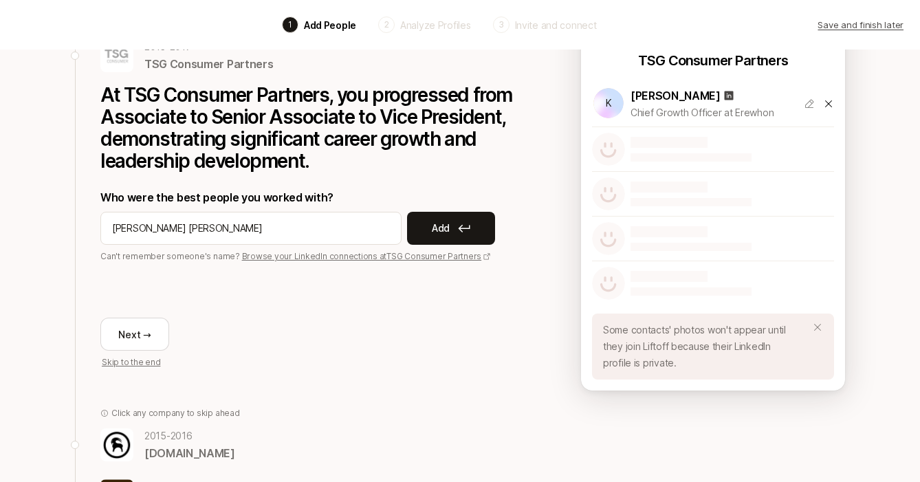
click at [463, 225] on icon at bounding box center [464, 228] width 12 height 8
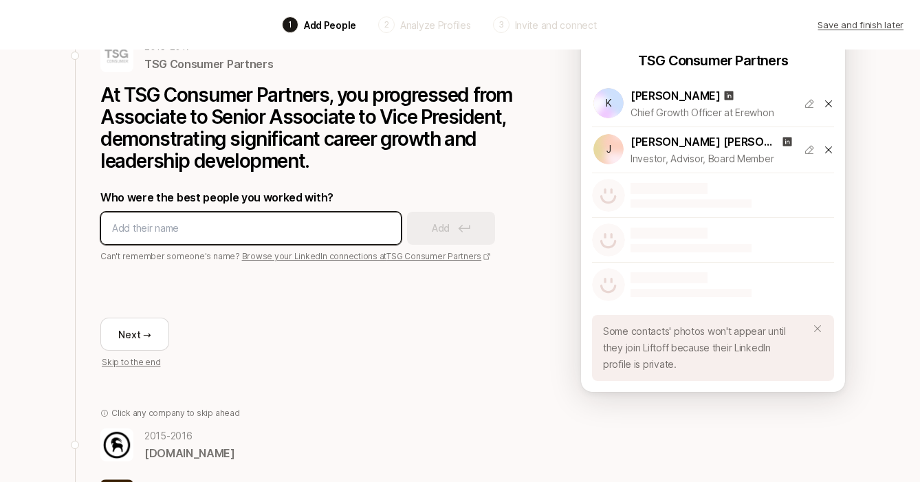
type input "N"
type input "[PERSON_NAME]"
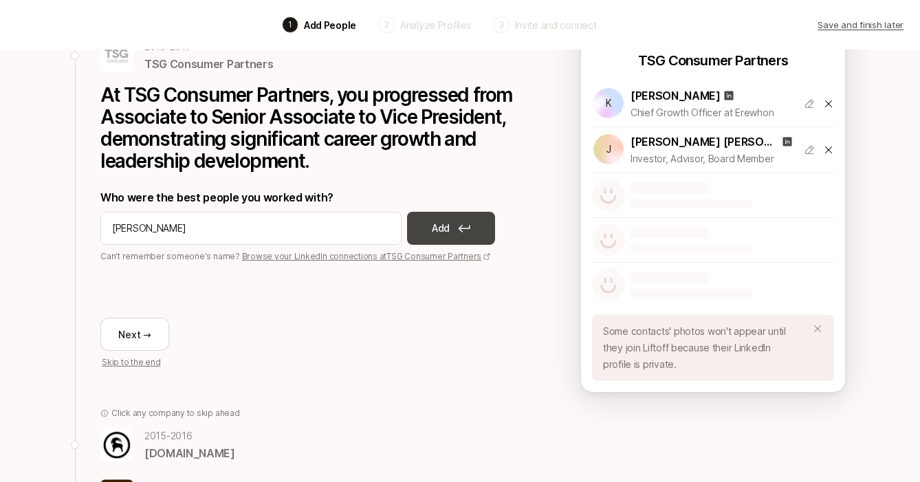
click at [464, 221] on button "Add" at bounding box center [451, 228] width 88 height 33
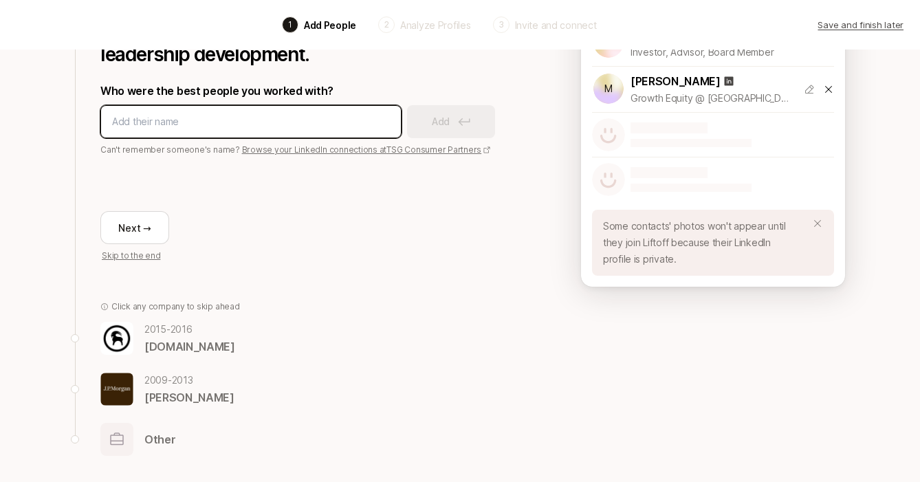
scroll to position [208, 0]
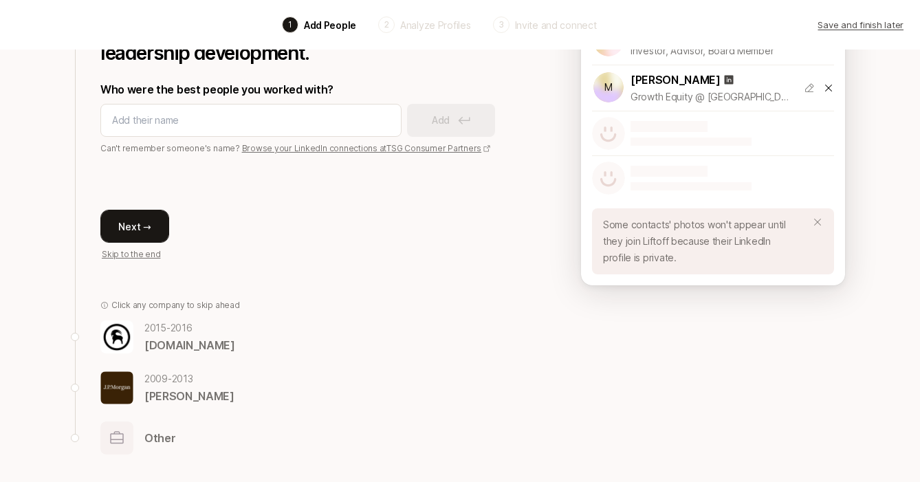
click at [136, 222] on button "Next →" at bounding box center [134, 226] width 69 height 33
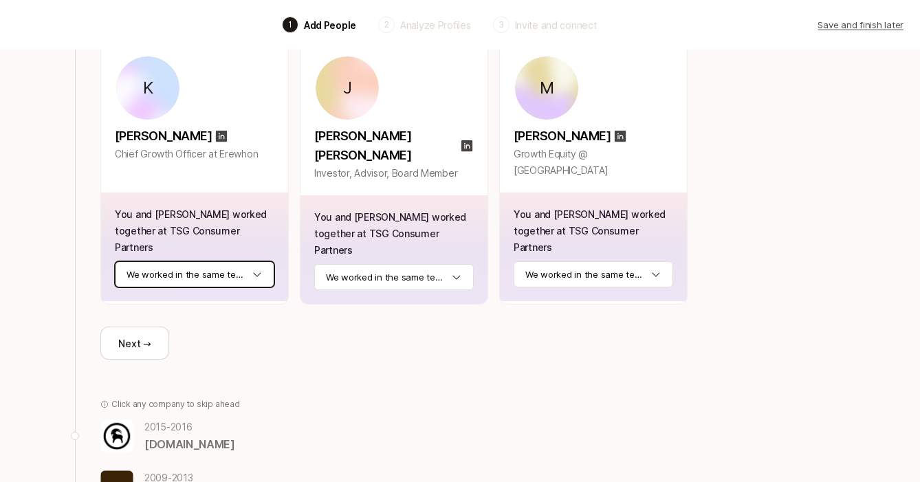
click at [235, 263] on html "Back 1 Add People 2 Analyze Profiles 3 Invite and connect Save and finish later…" at bounding box center [460, 33] width 920 height 482
click at [278, 274] on html "Back 1 Add People 2 Analyze Profiles 3 Invite and connect Save and finish later…" at bounding box center [460, 33] width 920 height 482
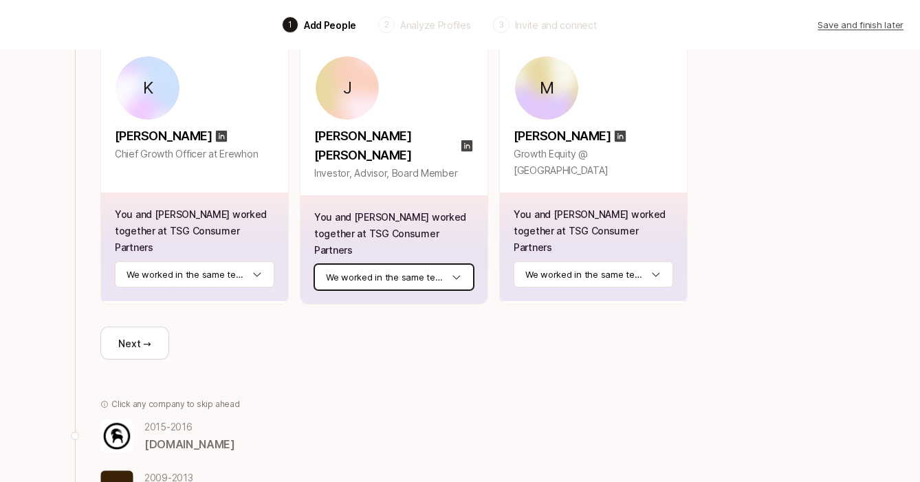
click at [372, 263] on html "Back 1 Add People 2 Analyze Profiles 3 Invite and connect Save and finish later…" at bounding box center [460, 33] width 920 height 482
click at [397, 274] on html "Back 1 Add People 2 Analyze Profiles 3 Invite and connect Save and finish later…" at bounding box center [460, 33] width 920 height 482
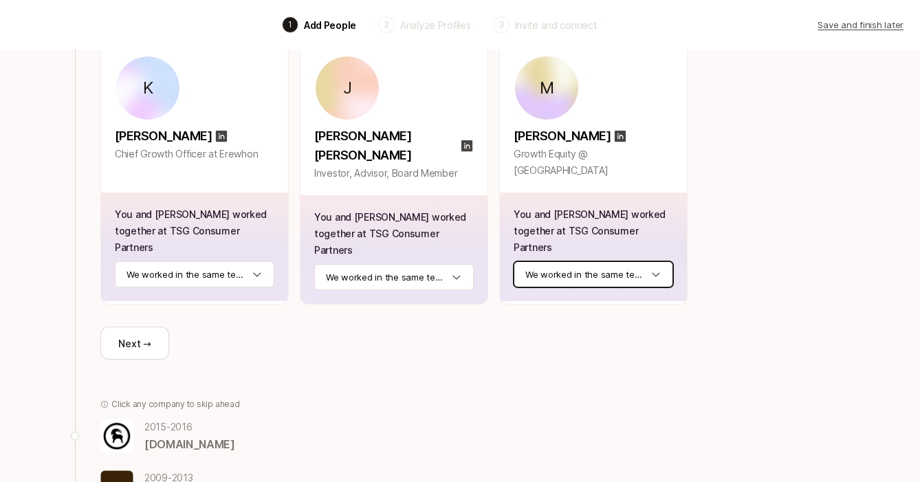
click at [540, 257] on html "Back 1 Add People 2 Analyze Profiles 3 Invite and connect Save and finish later…" at bounding box center [460, 33] width 920 height 482
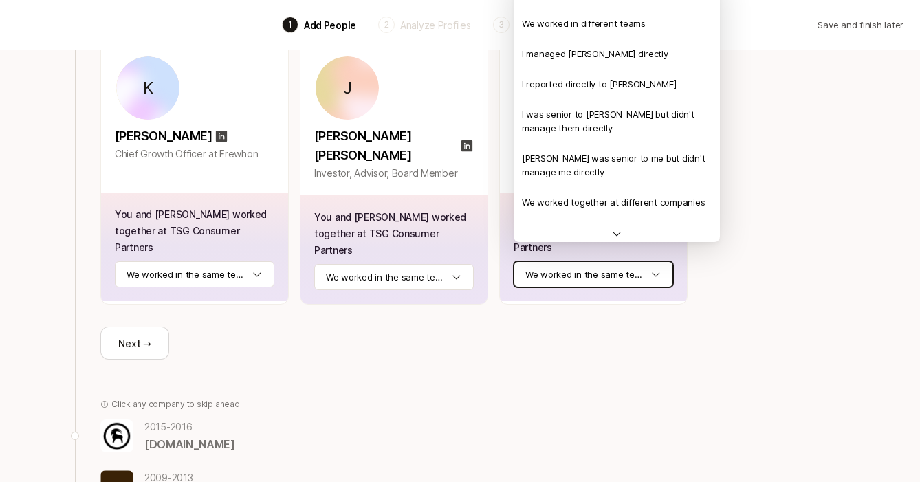
click at [548, 274] on html "Back 1 Add People 2 Analyze Profiles 3 Invite and connect Save and finish later…" at bounding box center [460, 33] width 920 height 482
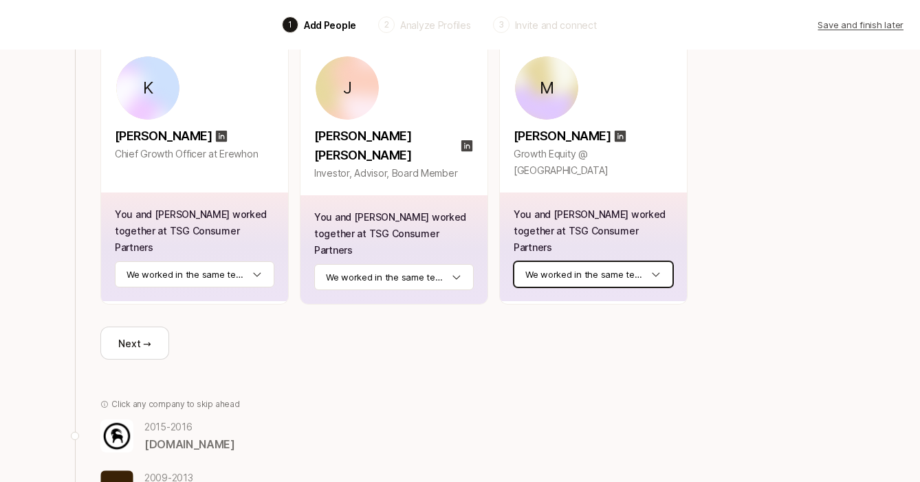
click at [588, 263] on html "Back 1 Add People 2 Analyze Profiles 3 Invite and connect Save and finish later…" at bounding box center [460, 33] width 920 height 482
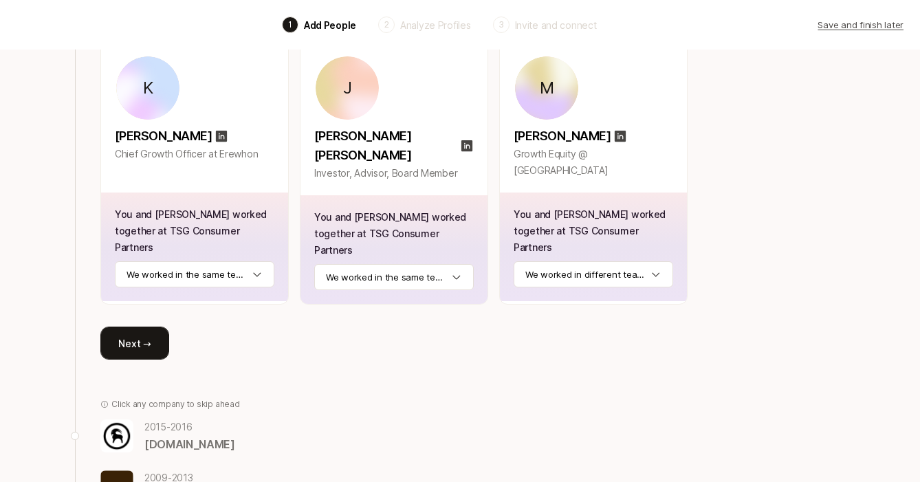
click at [155, 326] on button "Next →" at bounding box center [134, 342] width 69 height 33
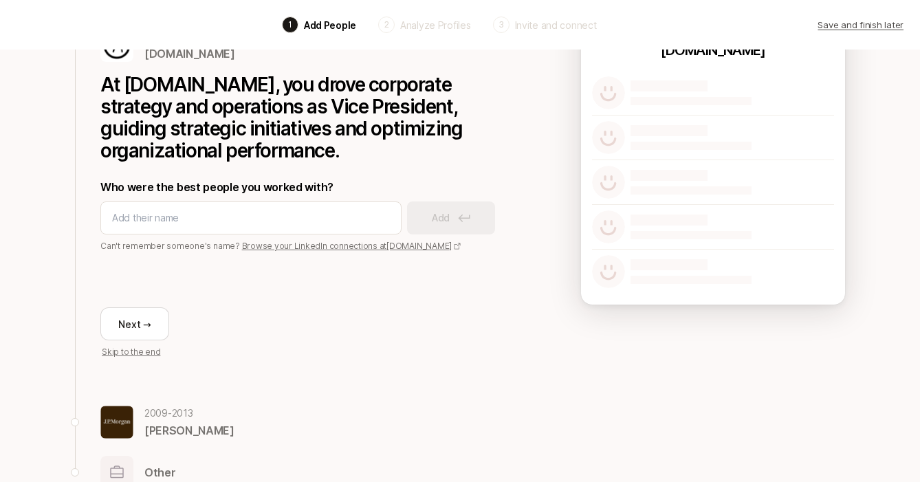
scroll to position [102, 0]
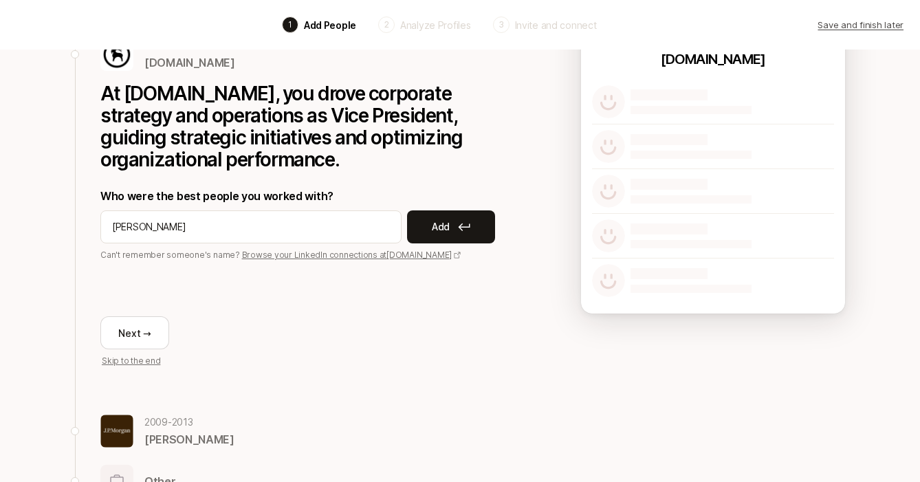
type input "[PERSON_NAME]"
click at [427, 238] on button "Add" at bounding box center [451, 226] width 88 height 33
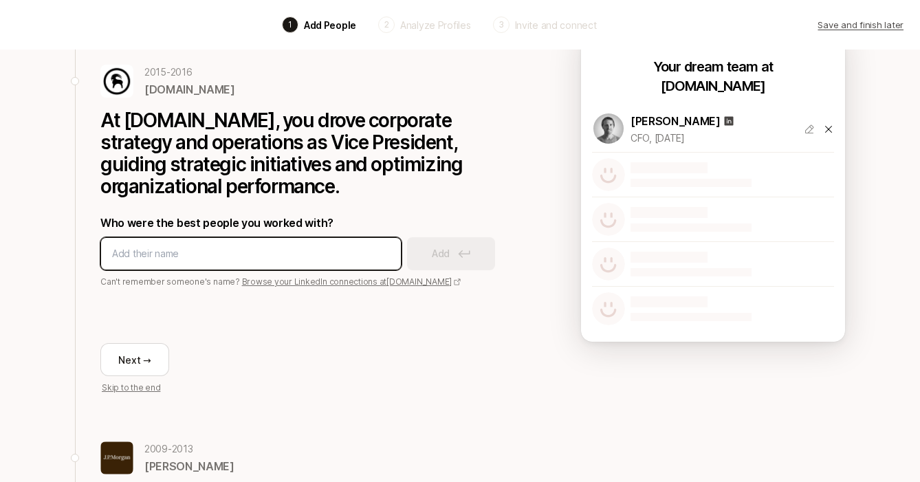
scroll to position [71, 0]
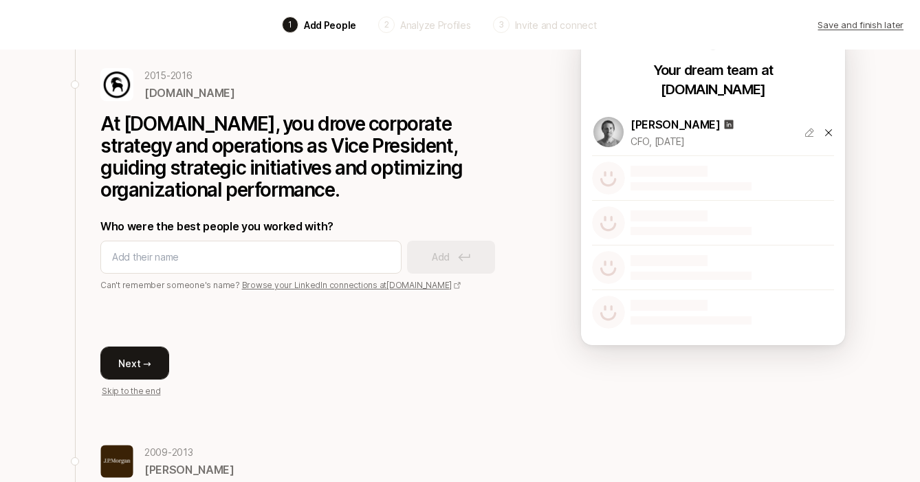
click at [153, 367] on button "Next →" at bounding box center [134, 362] width 69 height 33
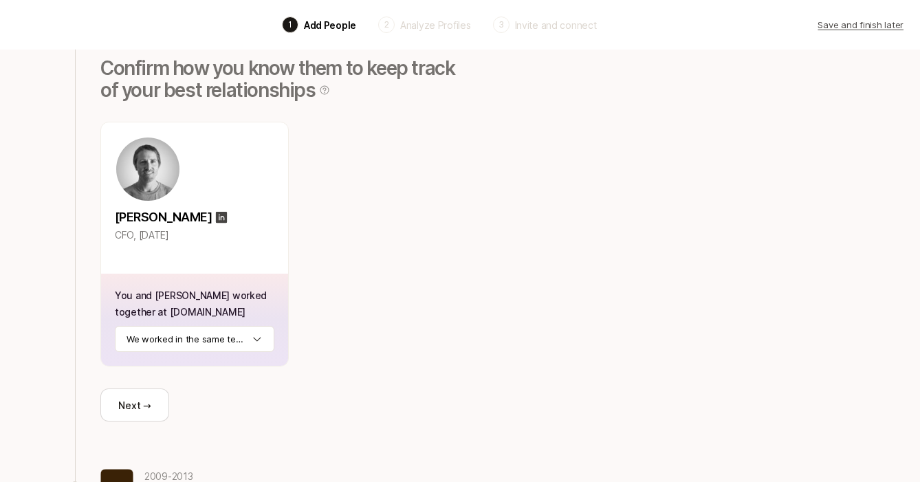
scroll to position [134, 0]
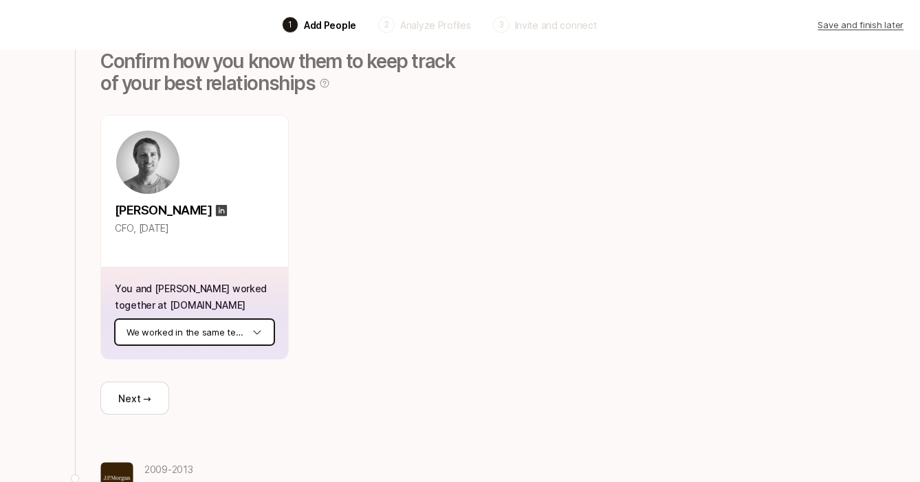
click at [261, 335] on html "Back 1 Add People 2 Analyze Profiles 3 Invite and connect Save and finish later…" at bounding box center [460, 107] width 920 height 482
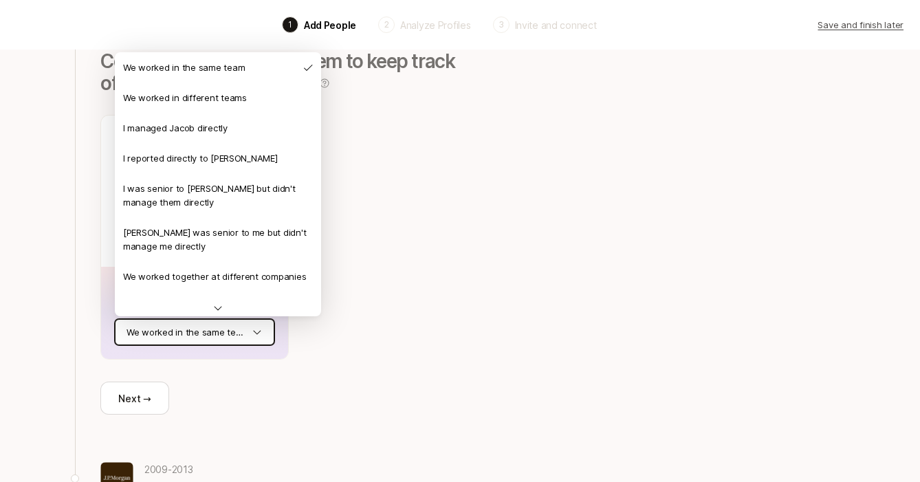
click at [282, 348] on html "Back 1 Add People 2 Analyze Profiles 3 Invite and connect Save and finish later…" at bounding box center [460, 107] width 920 height 482
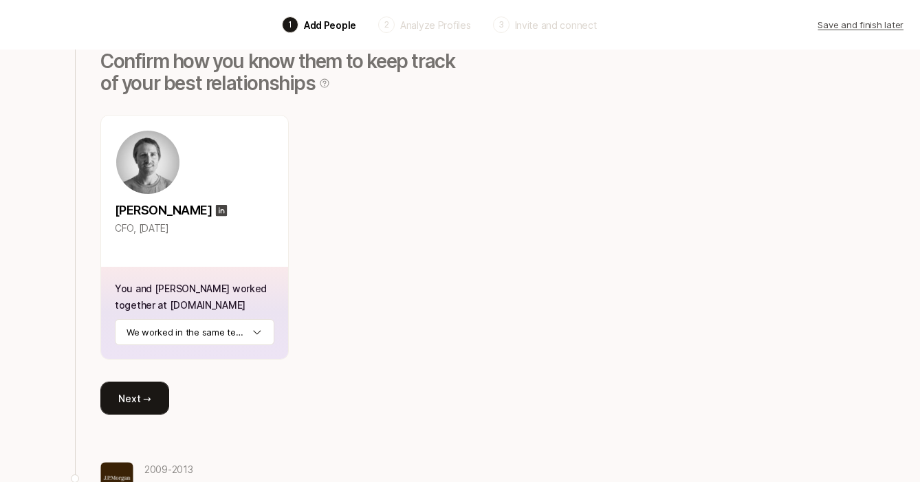
click at [146, 402] on button "Next →" at bounding box center [134, 397] width 69 height 33
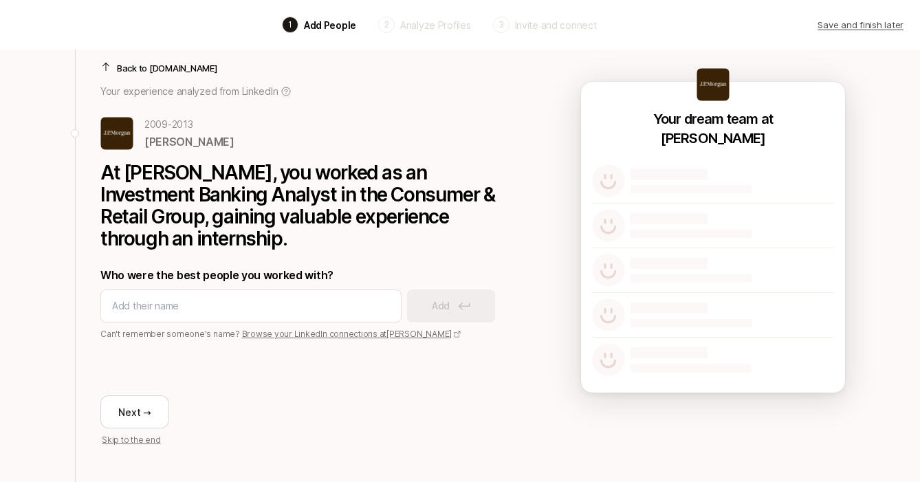
scroll to position [27, 0]
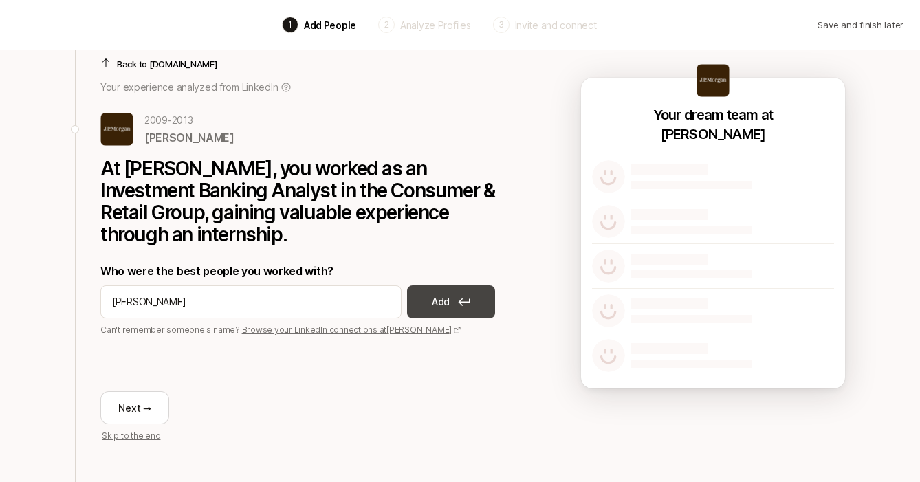
type input "[PERSON_NAME]"
click at [454, 300] on button "Add" at bounding box center [451, 301] width 88 height 33
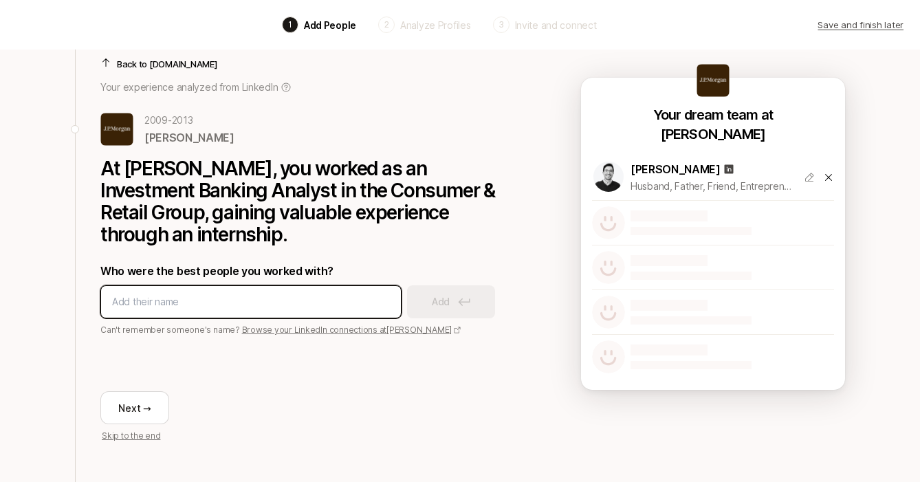
click at [287, 309] on input at bounding box center [251, 301] width 278 height 16
type input "[PERSON_NAME]"
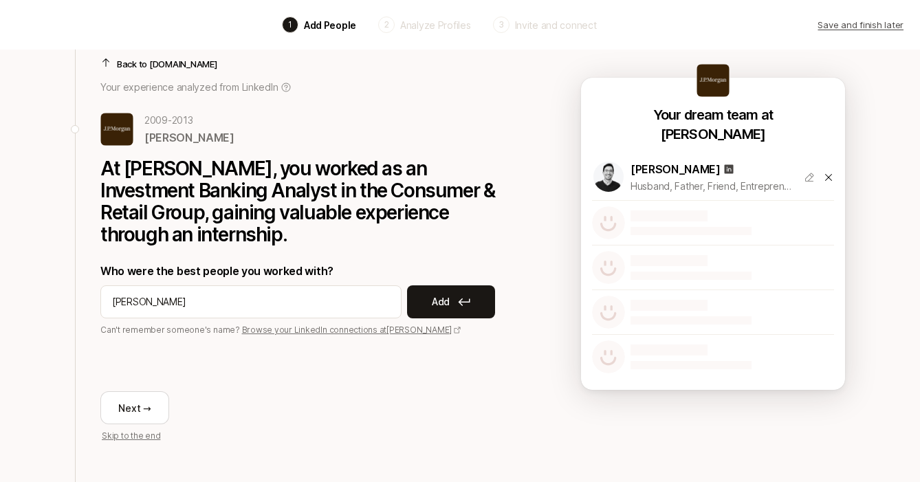
click at [434, 300] on p "Add" at bounding box center [441, 301] width 18 height 16
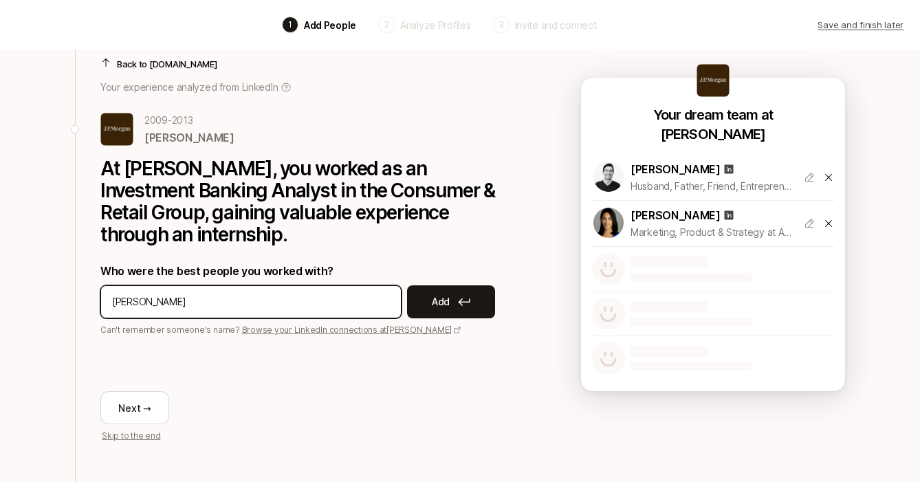
type input "[PERSON_NAME]"
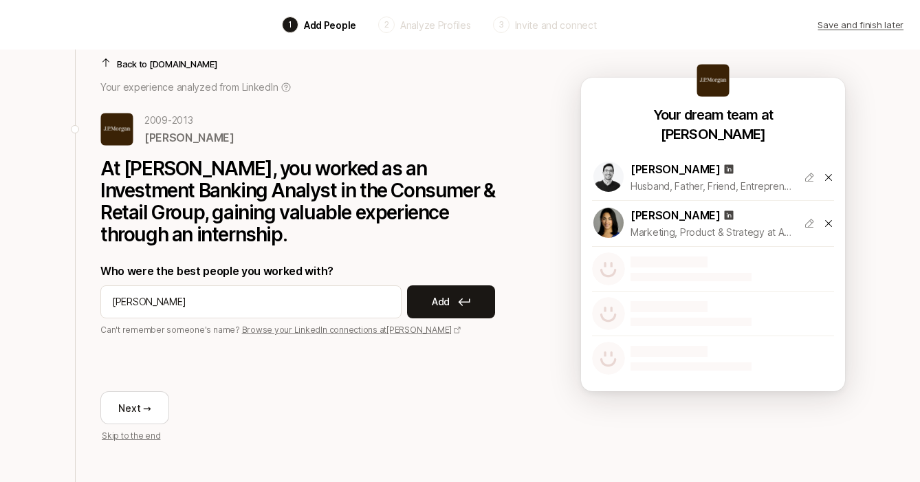
click at [445, 300] on p "Add" at bounding box center [441, 301] width 18 height 16
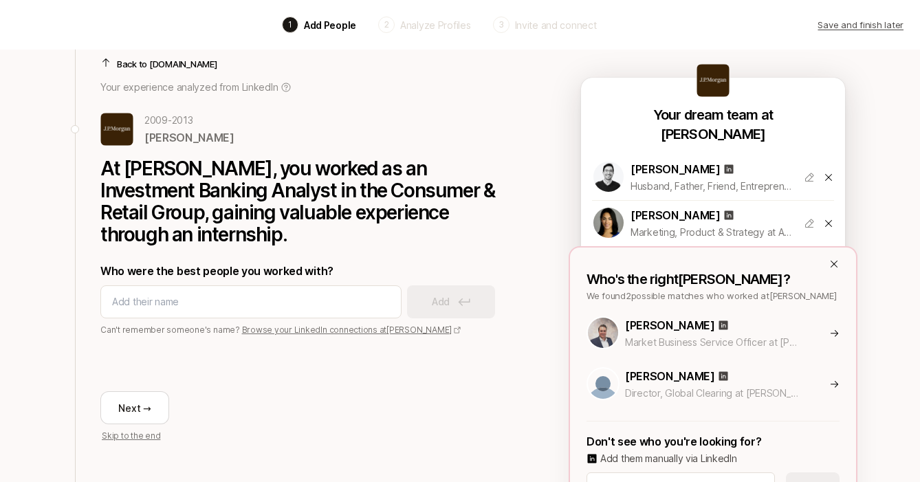
click at [834, 263] on icon at bounding box center [833, 263] width 11 height 11
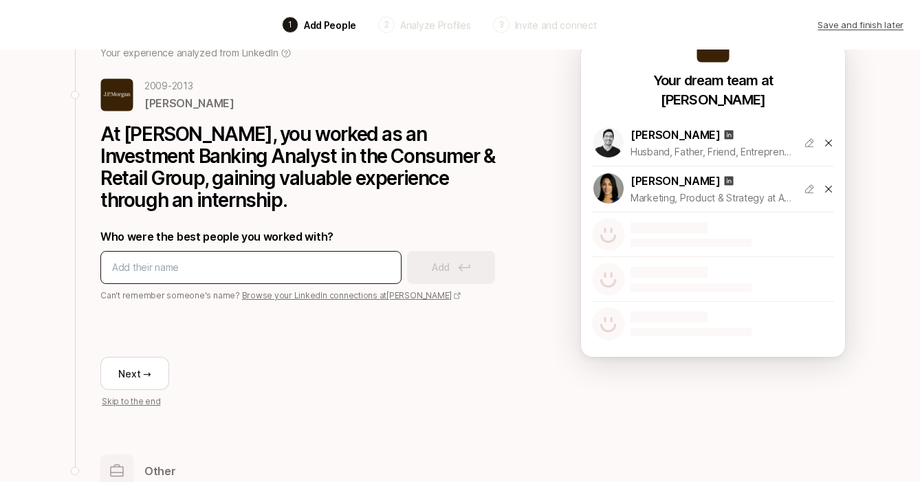
scroll to position [94, 0]
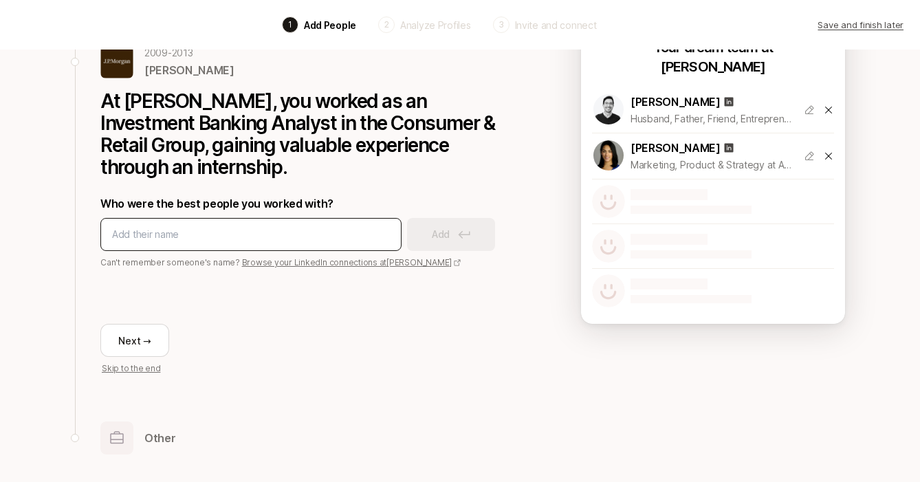
click at [331, 223] on div at bounding box center [250, 234] width 301 height 33
click at [324, 232] on input at bounding box center [251, 234] width 278 height 16
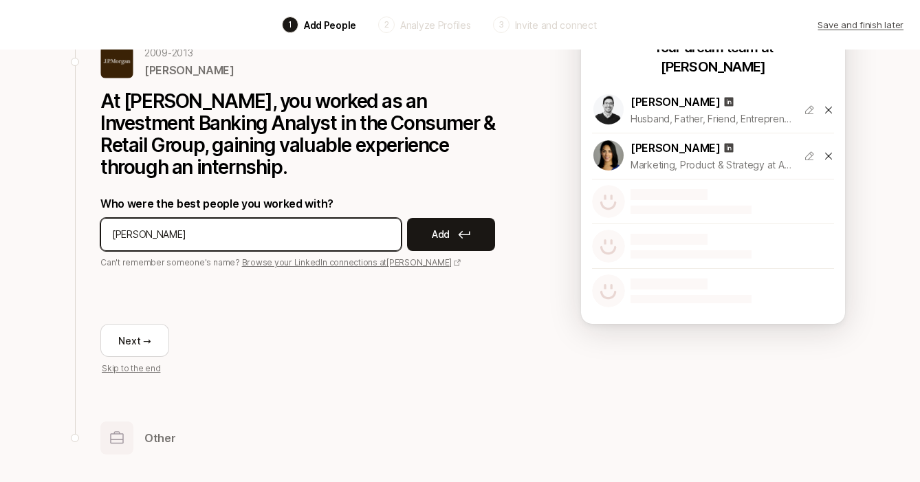
type input "[PERSON_NAME]"
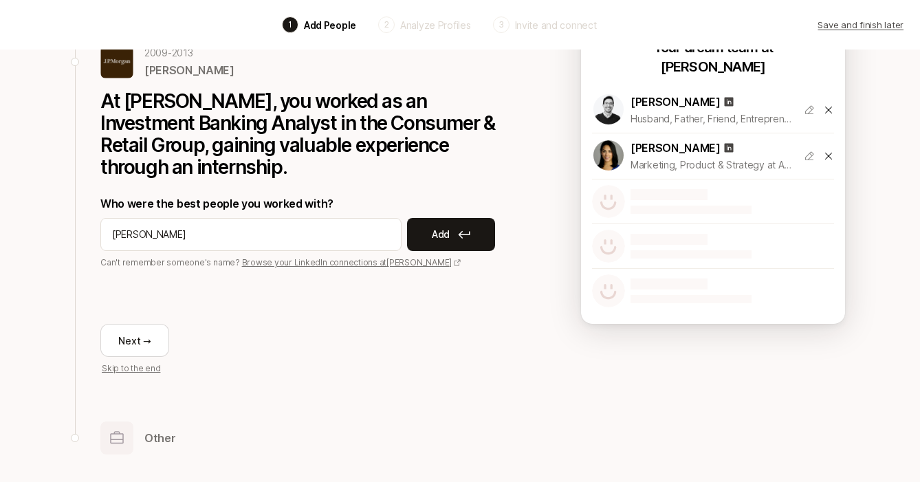
click at [463, 232] on icon at bounding box center [464, 234] width 12 height 8
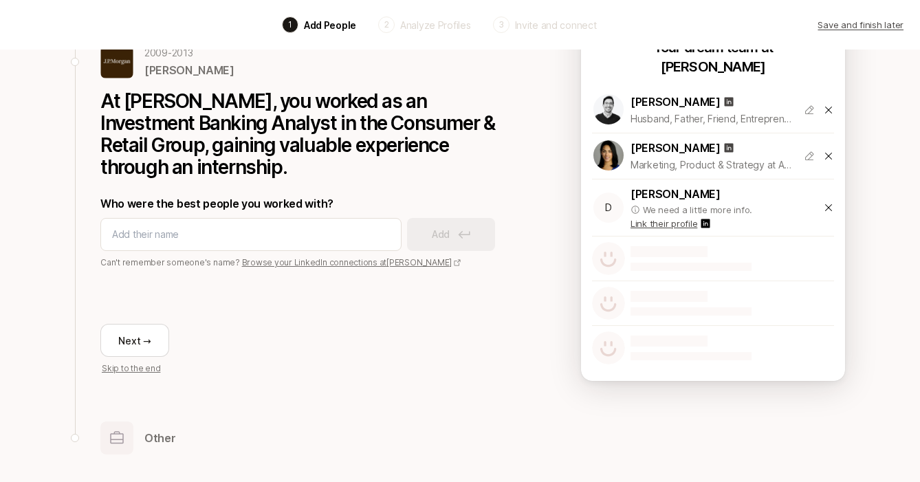
click at [825, 208] on icon at bounding box center [828, 207] width 11 height 11
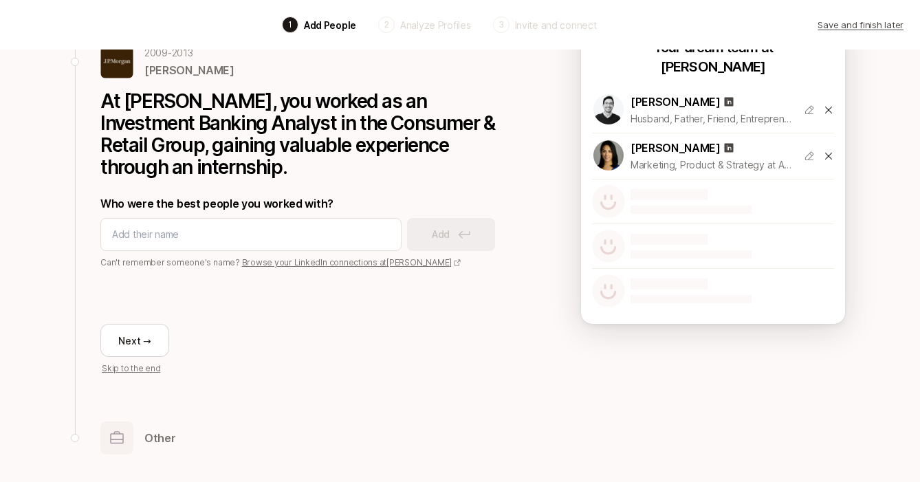
click at [824, 152] on icon at bounding box center [828, 156] width 11 height 11
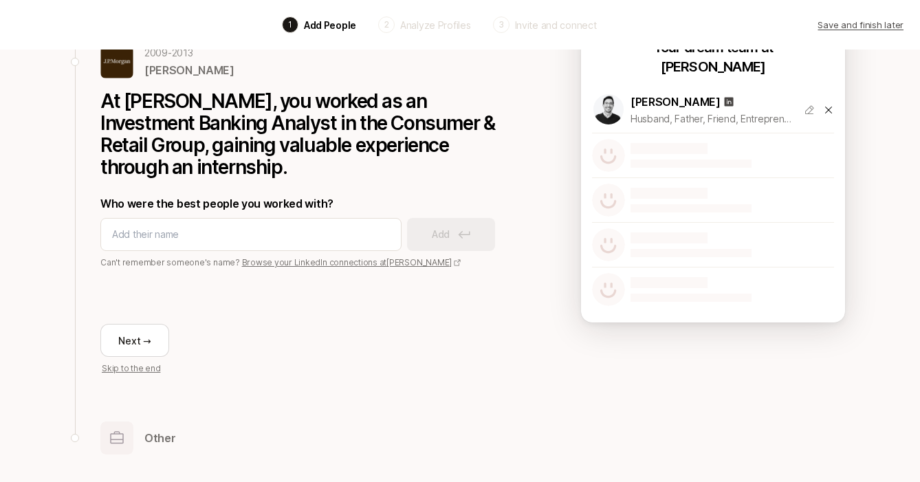
click at [826, 109] on icon at bounding box center [828, 109] width 11 height 11
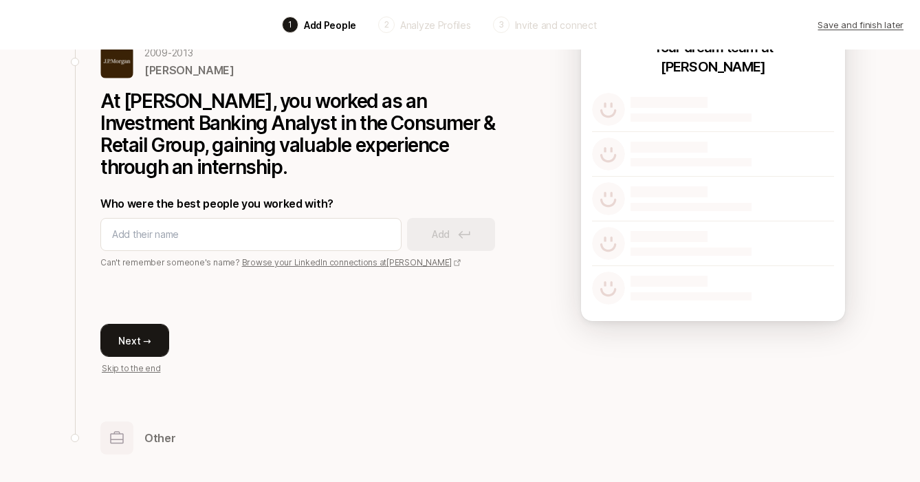
click at [141, 350] on button "Next →" at bounding box center [134, 340] width 69 height 33
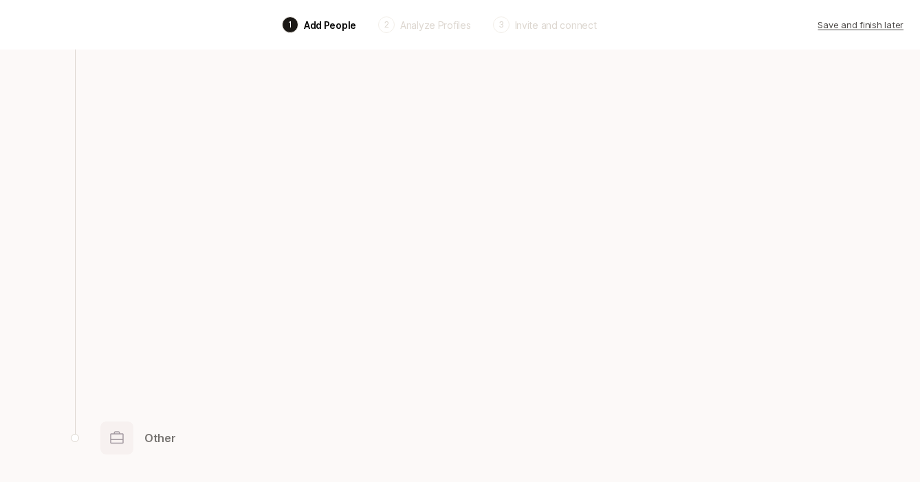
scroll to position [0, 0]
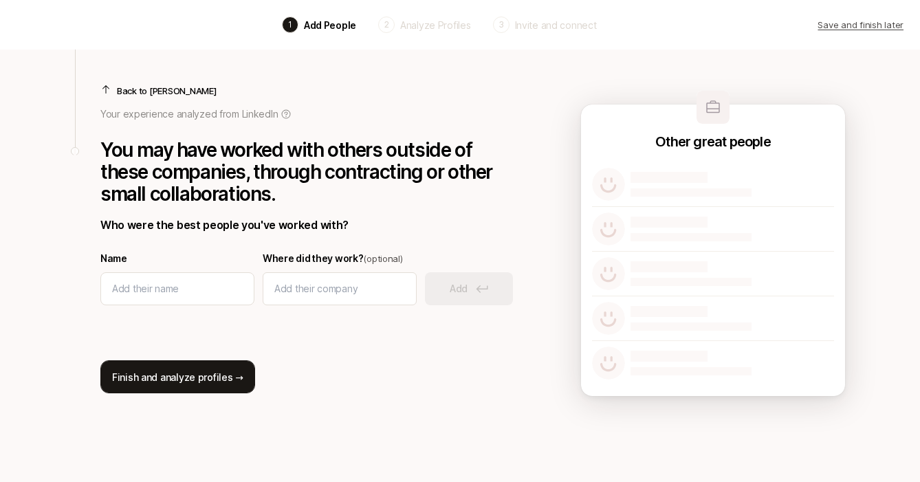
click at [230, 379] on button "Finish and analyze profiles →" at bounding box center [177, 376] width 155 height 33
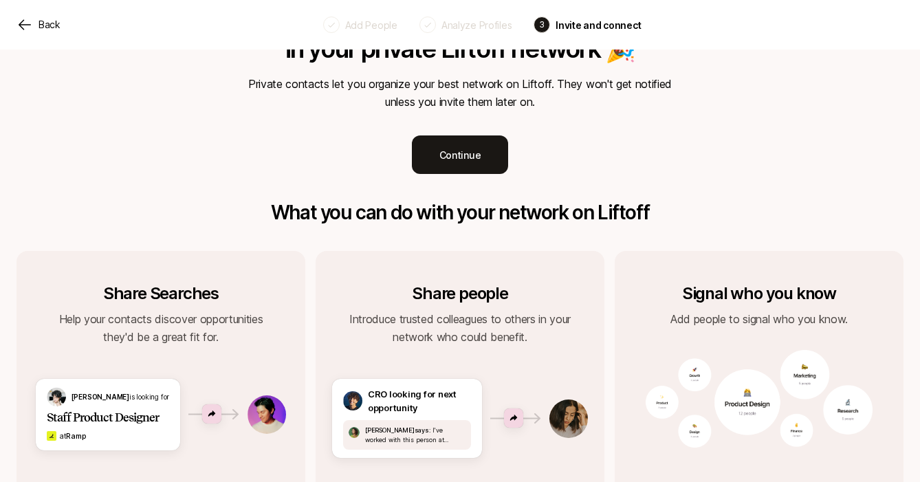
scroll to position [387, 0]
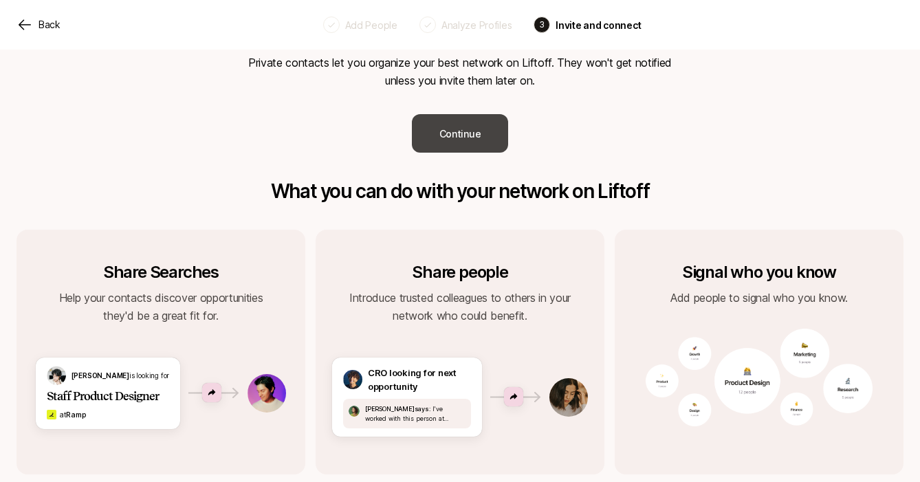
click at [478, 122] on button "Continue" at bounding box center [460, 133] width 96 height 38
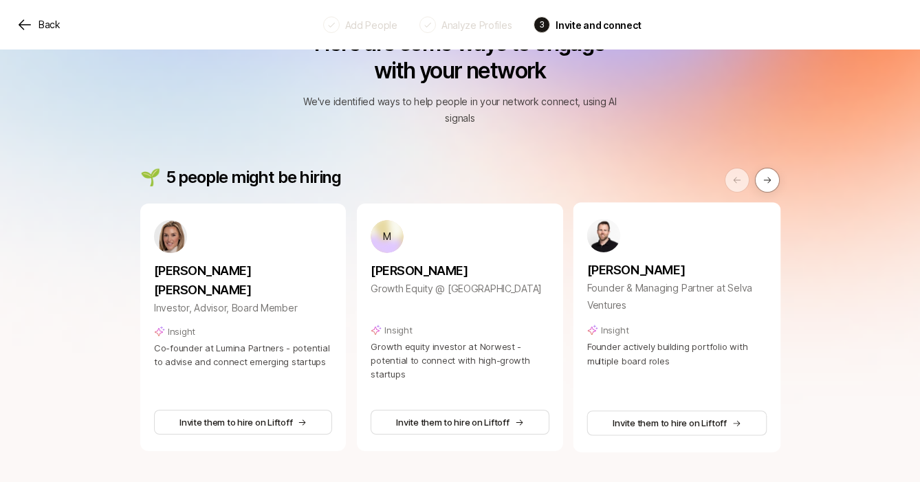
scroll to position [101, 0]
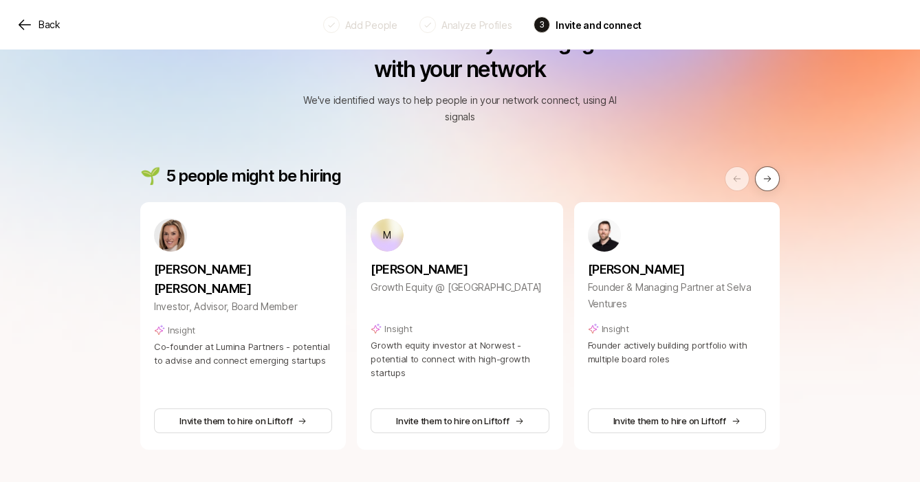
click at [775, 166] on button at bounding box center [767, 178] width 25 height 25
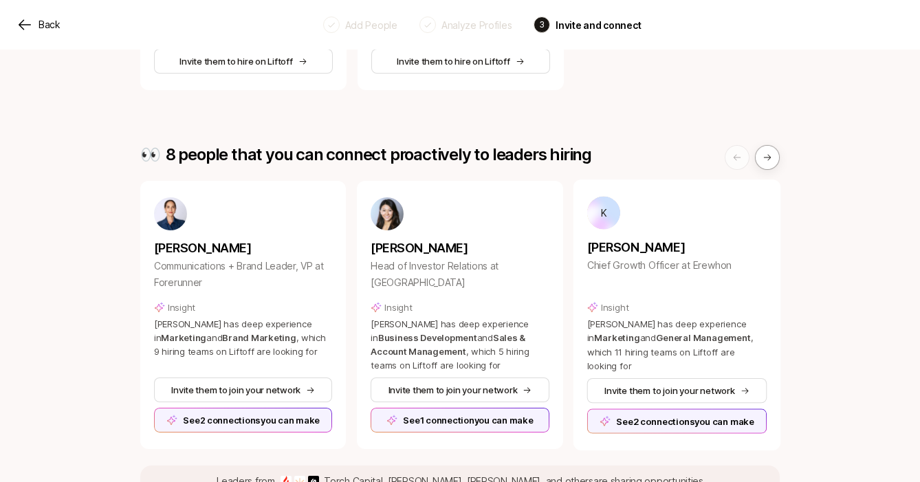
scroll to position [462, 0]
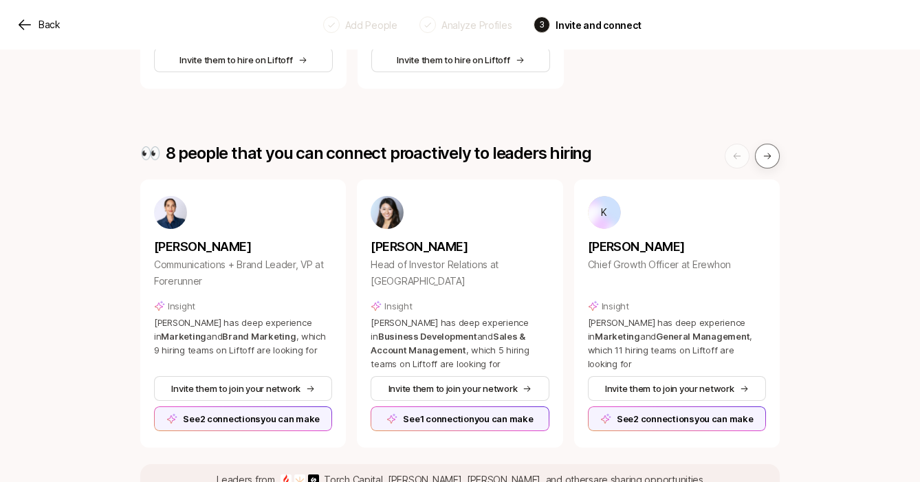
click at [777, 144] on button at bounding box center [767, 156] width 25 height 25
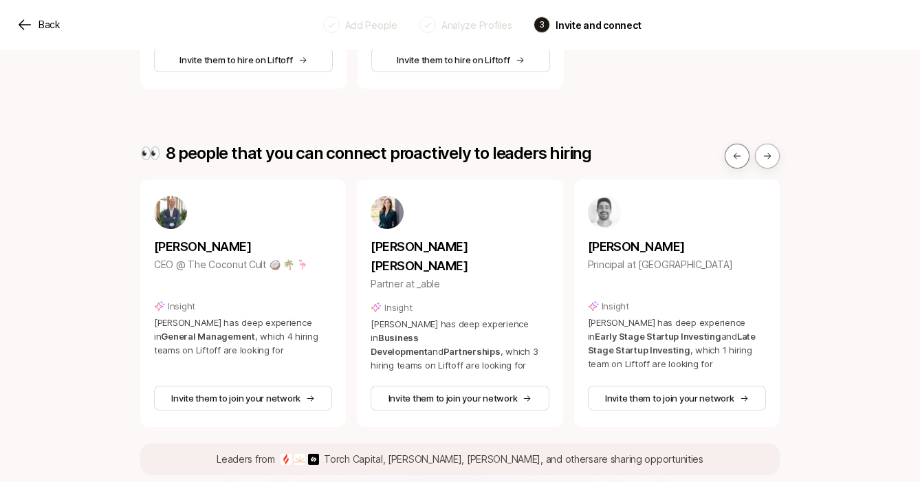
click at [740, 151] on icon at bounding box center [737, 156] width 10 height 10
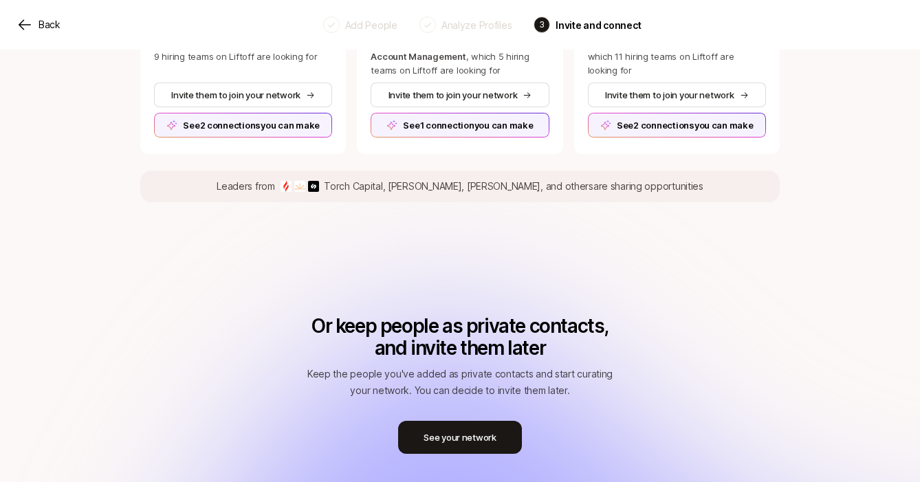
scroll to position [799, 0]
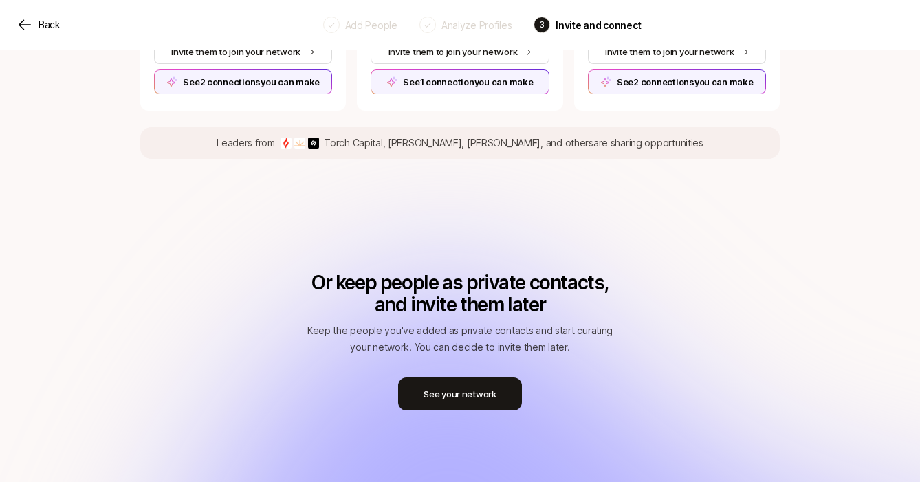
click at [379, 135] on p "Leaders from Torch Capital, [PERSON_NAME], [PERSON_NAME], and others are sharin…" at bounding box center [459, 143] width 487 height 16
click at [378, 135] on p "Leaders from Torch Capital, [PERSON_NAME], [PERSON_NAME], and others are sharin…" at bounding box center [459, 143] width 487 height 16
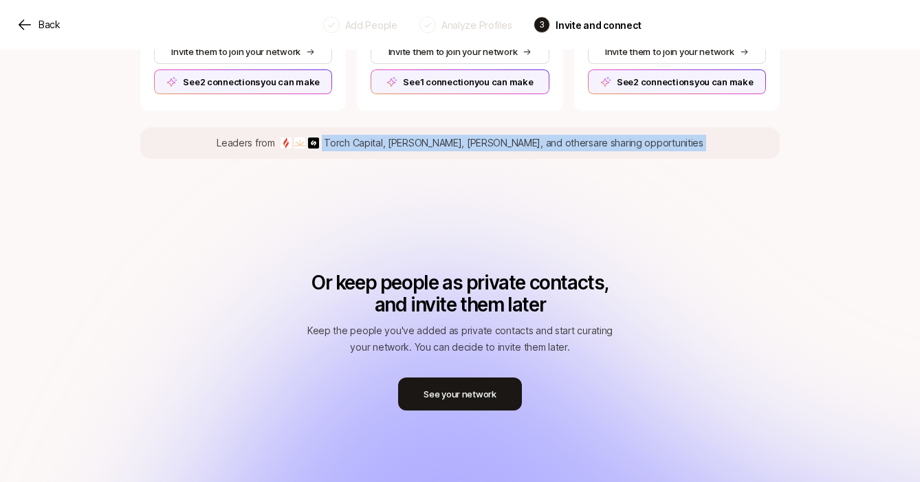
click at [378, 135] on p "Leaders from Torch Capital, [PERSON_NAME], [PERSON_NAME], and others are sharin…" at bounding box center [459, 143] width 487 height 16
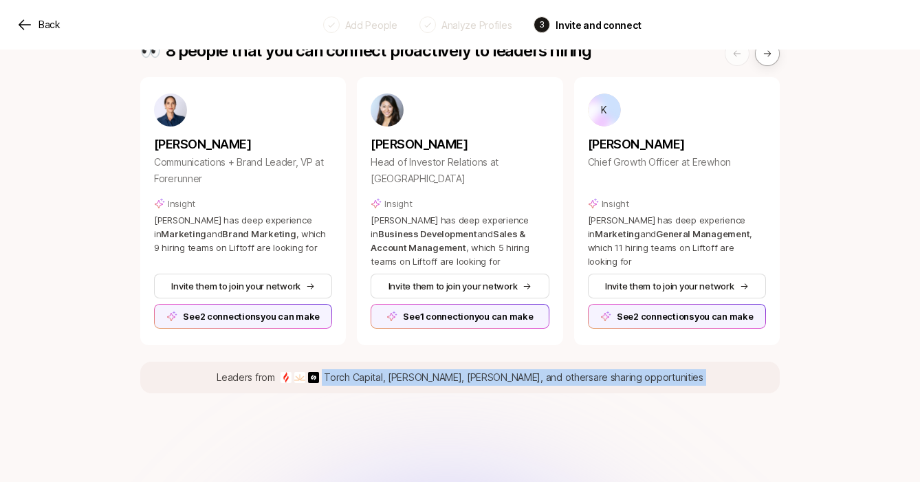
scroll to position [526, 0]
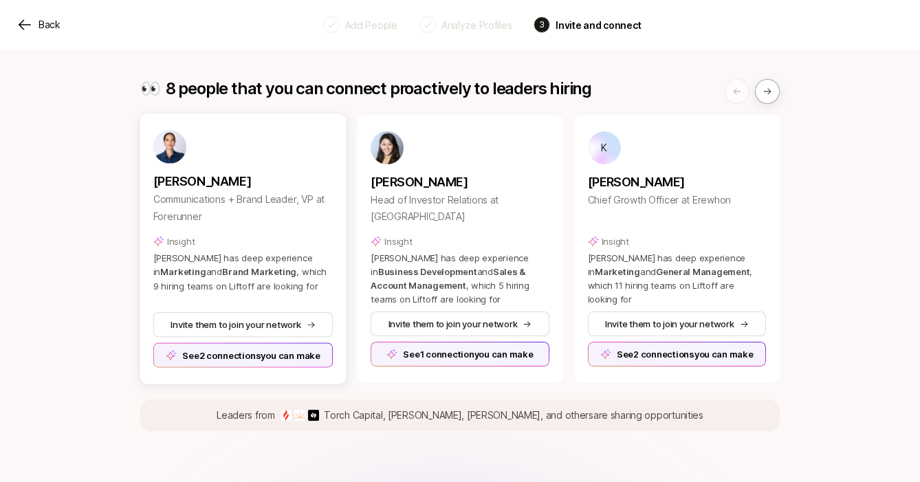
click at [287, 342] on div "See 2 connections you can make" at bounding box center [243, 354] width 180 height 25
